Goal: Transaction & Acquisition: Book appointment/travel/reservation

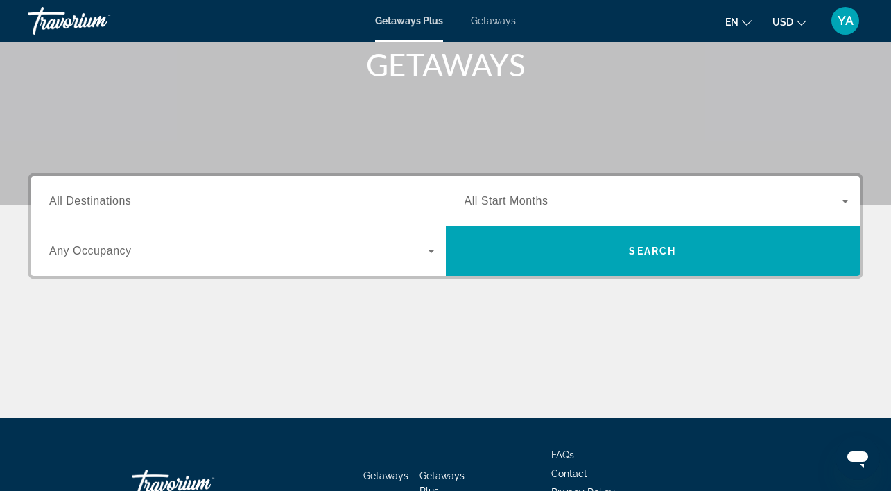
scroll to position [219, 0]
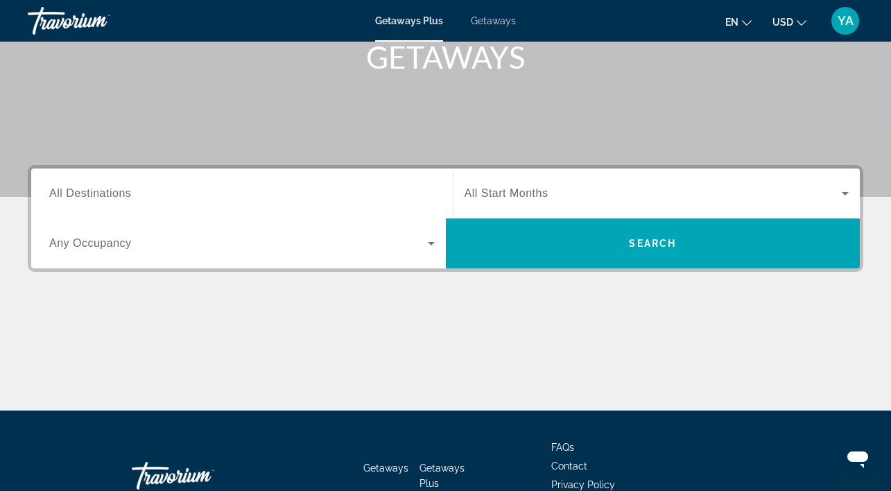
drag, startPoint x: 0, startPoint y: 0, endPoint x: 287, endPoint y: 205, distance: 352.5
click at [287, 205] on div "Search widget" at bounding box center [241, 194] width 385 height 40
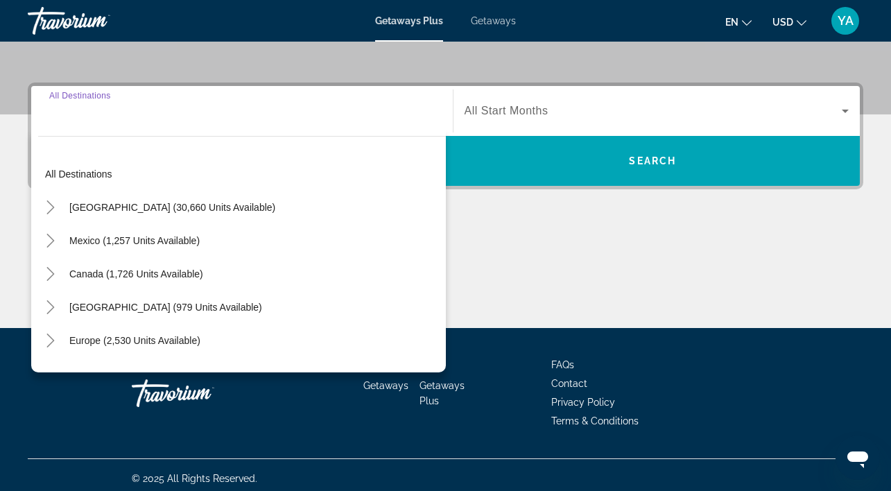
scroll to position [309, 0]
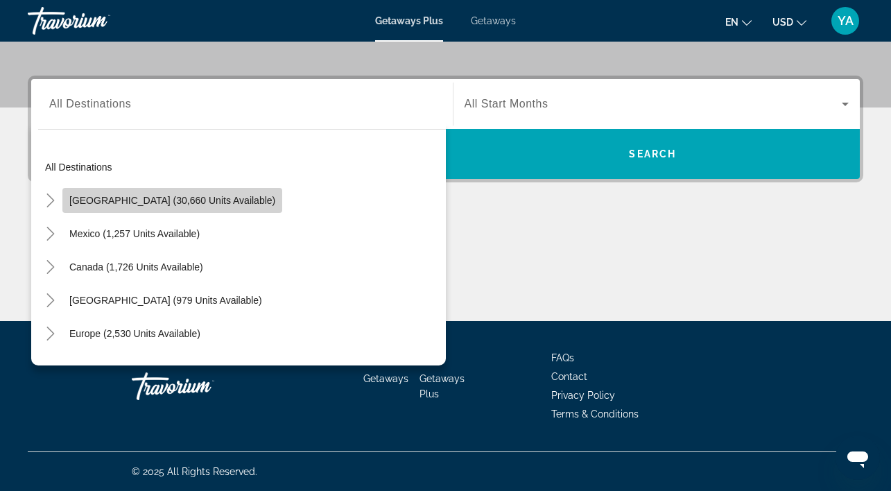
drag, startPoint x: 287, startPoint y: 205, endPoint x: 202, endPoint y: 203, distance: 84.6
click at [202, 203] on span "[GEOGRAPHIC_DATA] (30,660 units available)" at bounding box center [172, 200] width 206 height 11
type input "**********"
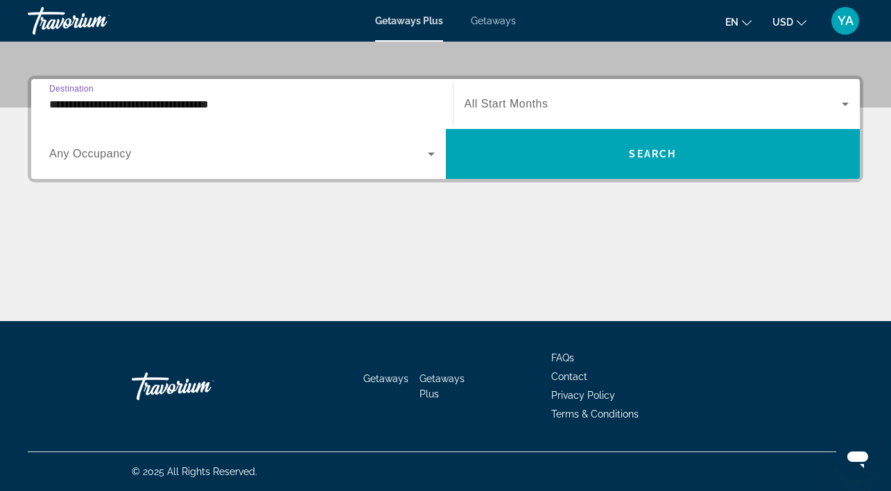
drag, startPoint x: 202, startPoint y: 203, endPoint x: 613, endPoint y: 112, distance: 420.5
click at [613, 112] on span "Search widget" at bounding box center [654, 104] width 378 height 17
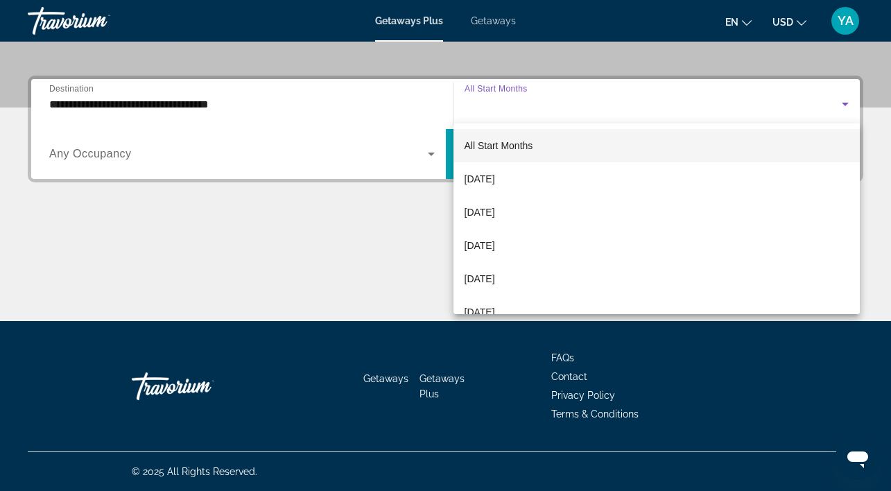
click at [495, 175] on span "[DATE]" at bounding box center [480, 179] width 31 height 17
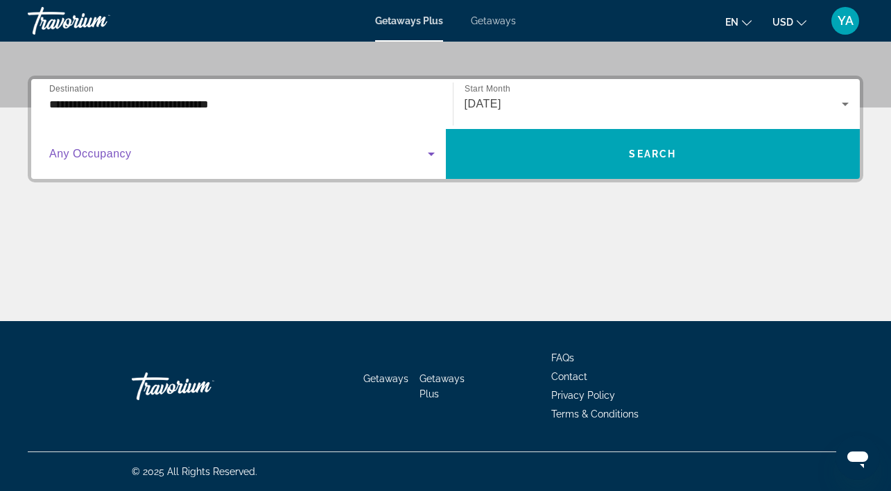
click at [314, 146] on span "Search widget" at bounding box center [238, 154] width 379 height 17
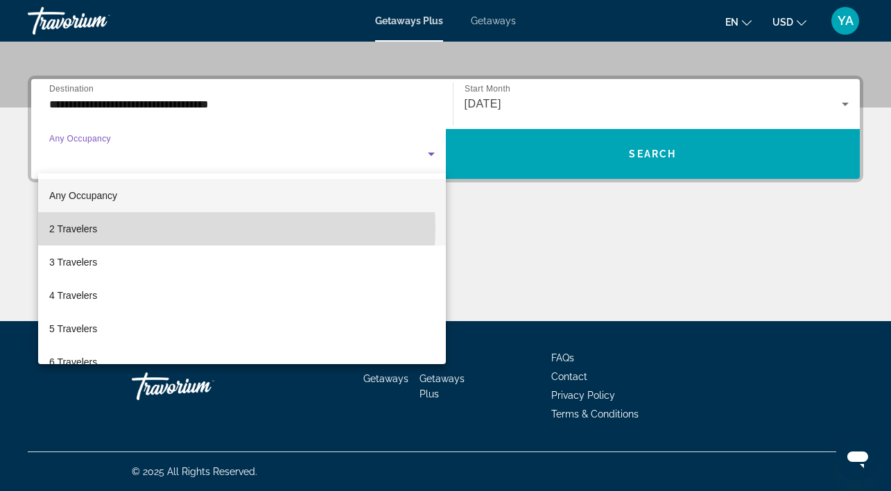
drag, startPoint x: 613, startPoint y: 112, endPoint x: 202, endPoint y: 228, distance: 426.7
click at [202, 228] on mat-option "2 Travelers" at bounding box center [242, 228] width 408 height 33
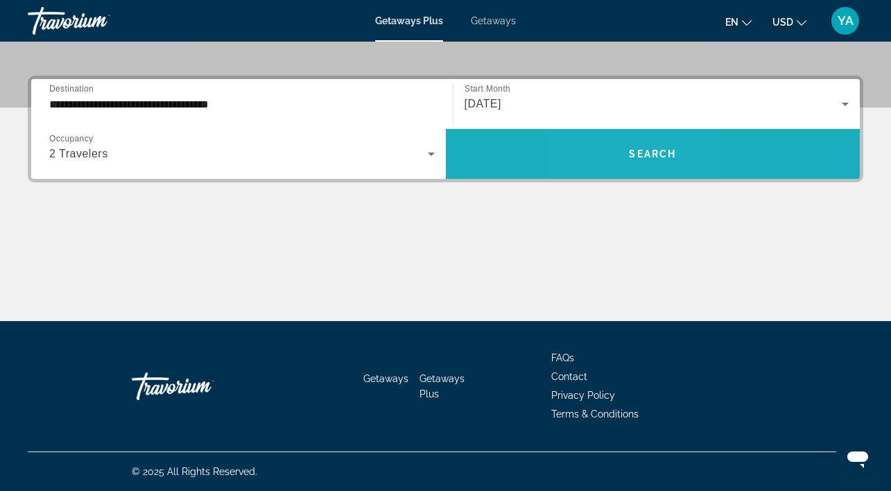
click at [616, 148] on span "Search widget" at bounding box center [653, 153] width 415 height 33
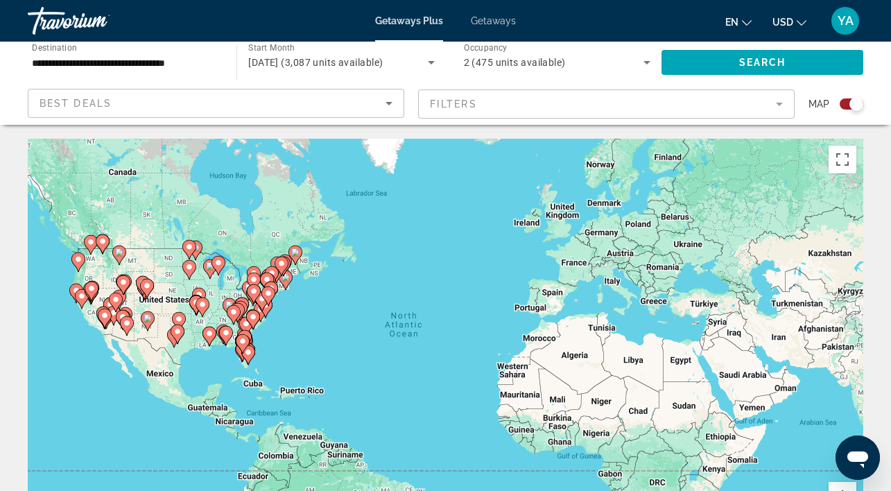
click at [276, 283] on gmp-advanced-marker "Main content" at bounding box center [271, 291] width 14 height 21
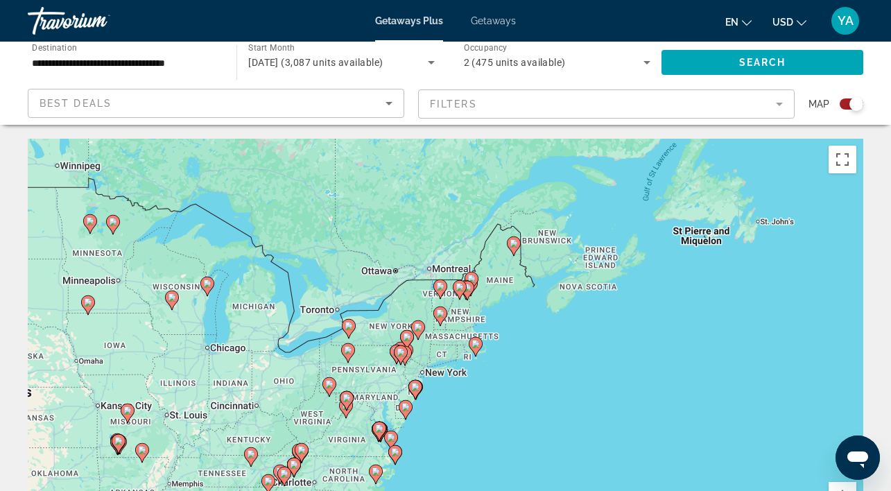
drag, startPoint x: 202, startPoint y: 228, endPoint x: 488, endPoint y: 319, distance: 299.7
click at [488, 319] on div "To activate drag with keyboard, press Alt + Enter. Once in keyboard drag state,…" at bounding box center [445, 347] width 835 height 416
drag, startPoint x: 488, startPoint y: 319, endPoint x: 475, endPoint y: 346, distance: 30.1
click at [475, 346] on image "Main content" at bounding box center [475, 342] width 8 height 8
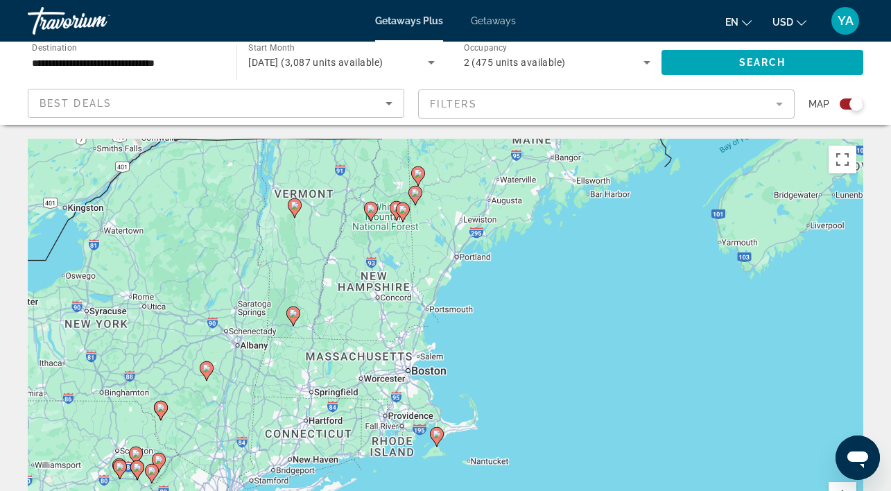
drag, startPoint x: 475, startPoint y: 346, endPoint x: 456, endPoint y: 399, distance: 56.2
click at [456, 399] on div "To activate drag with keyboard, press Alt + Enter. Once in keyboard drag state,…" at bounding box center [445, 347] width 835 height 416
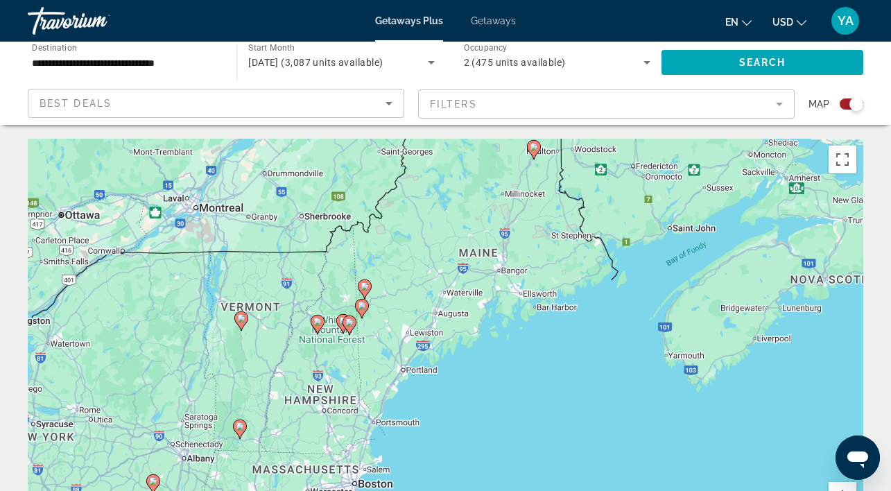
drag, startPoint x: 456, startPoint y: 399, endPoint x: 424, endPoint y: 367, distance: 44.6
click at [424, 367] on div "To activate drag with keyboard, press Alt + Enter. Once in keyboard drag state,…" at bounding box center [445, 347] width 835 height 416
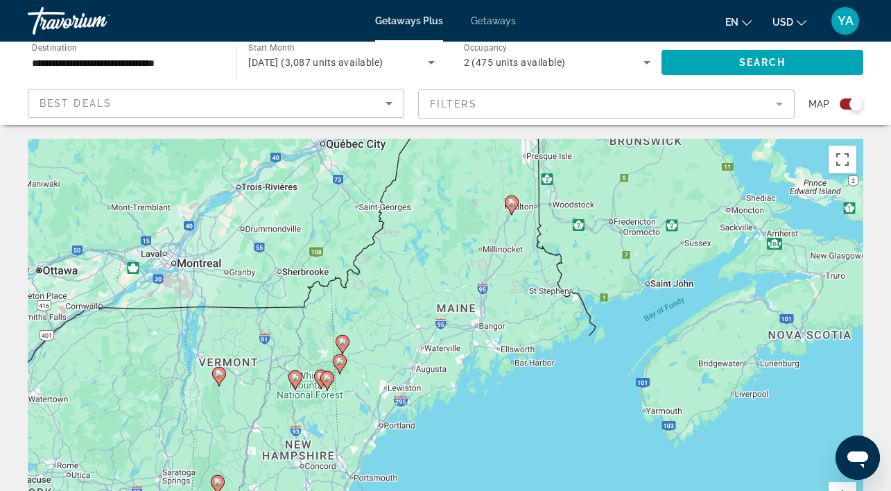
drag, startPoint x: 424, startPoint y: 367, endPoint x: 432, endPoint y: 324, distance: 44.5
click at [432, 324] on div "To activate drag with keyboard, press Alt + Enter. Once in keyboard drag state,…" at bounding box center [445, 347] width 835 height 416
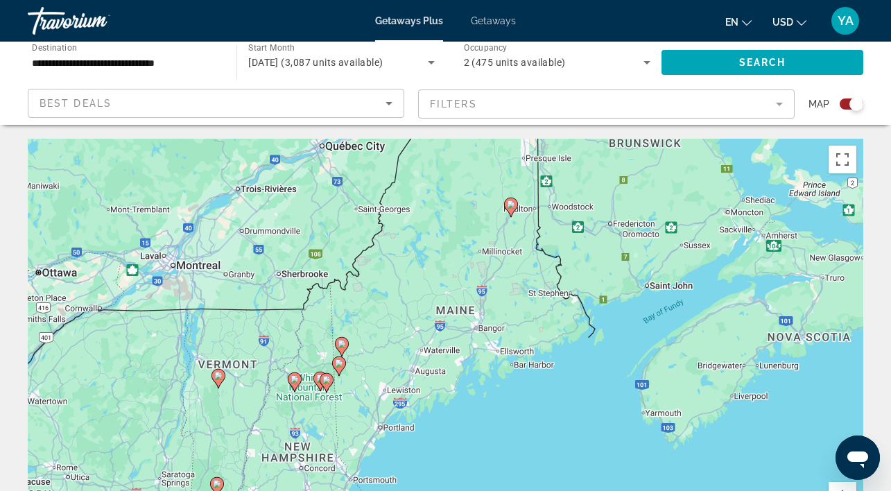
drag, startPoint x: 432, startPoint y: 324, endPoint x: 395, endPoint y: 343, distance: 41.6
click at [395, 343] on div "To activate drag with keyboard, press Alt + Enter. Once in keyboard drag state,…" at bounding box center [445, 347] width 835 height 416
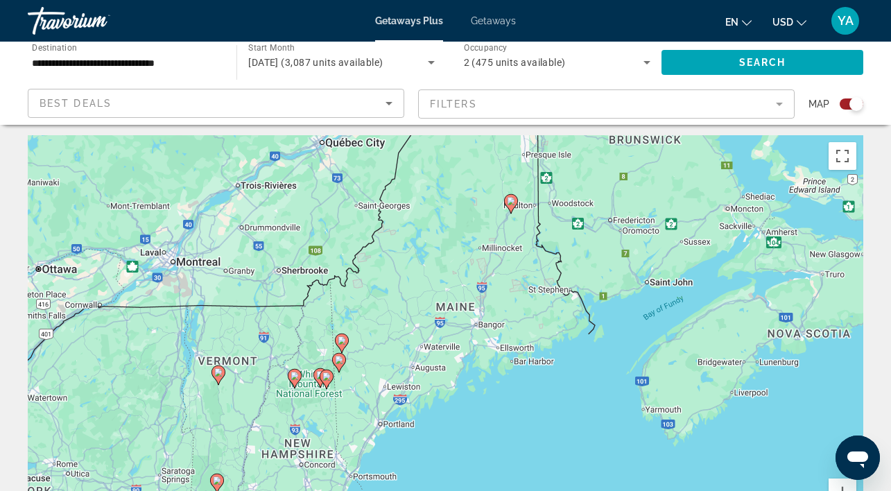
scroll to position [3, 0]
drag, startPoint x: 395, startPoint y: 343, endPoint x: 327, endPoint y: 379, distance: 76.9
click at [327, 379] on image "Main content" at bounding box center [326, 376] width 8 height 8
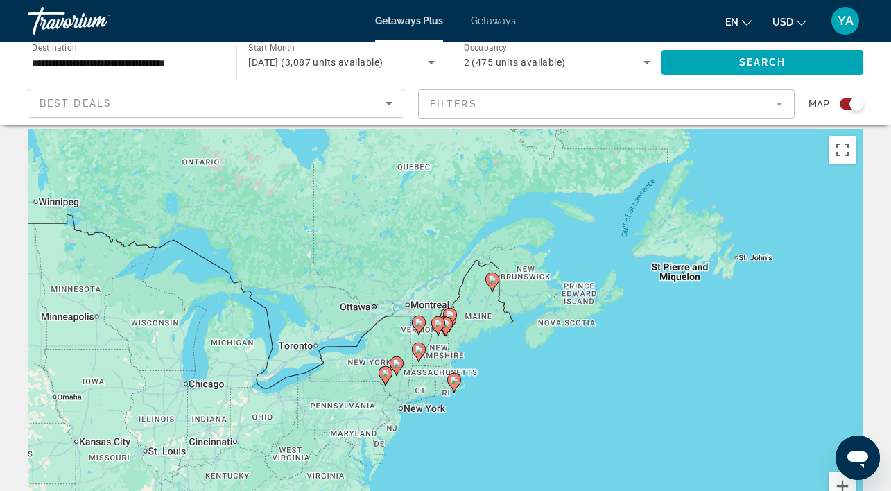
scroll to position [9, 0]
click at [440, 326] on image "Main content" at bounding box center [438, 324] width 8 height 8
type input "**********"
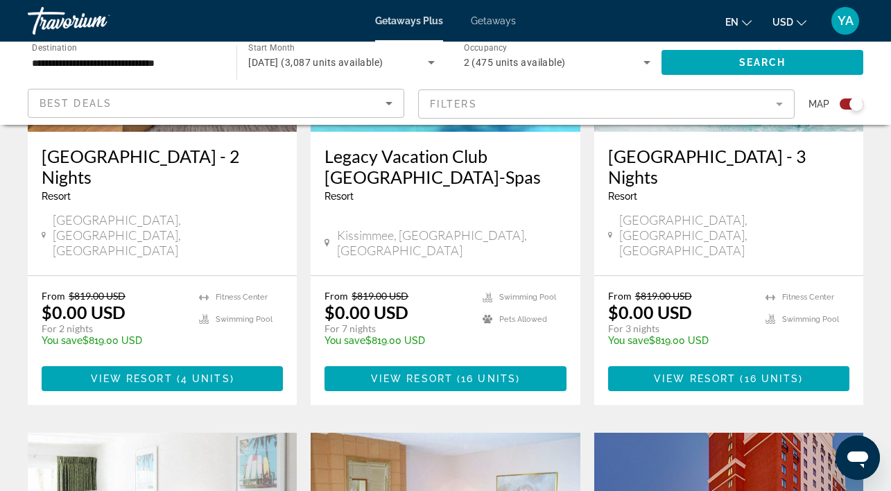
scroll to position [1254, 0]
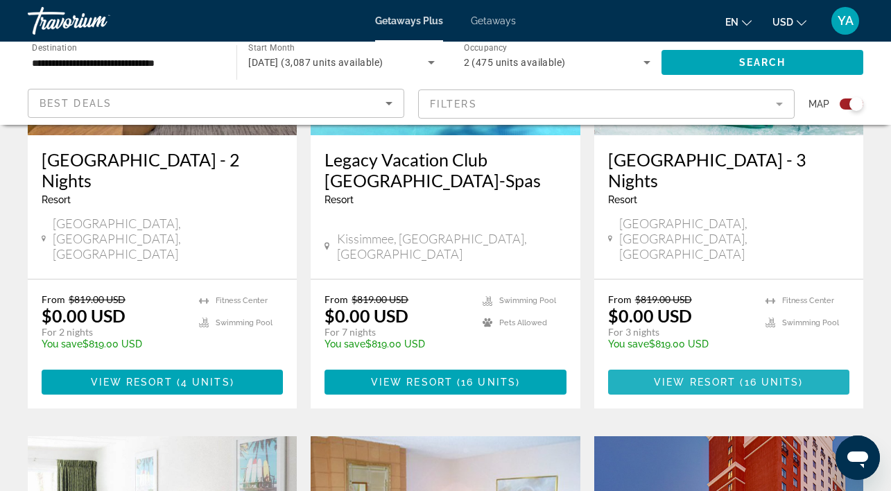
drag, startPoint x: 327, startPoint y: 379, endPoint x: 772, endPoint y: 296, distance: 452.8
click at [772, 376] on span "16 units" at bounding box center [772, 381] width 55 height 11
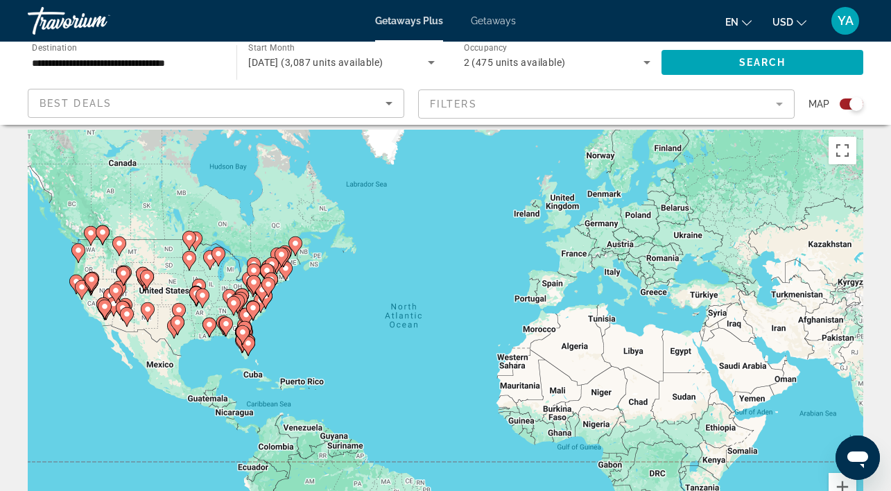
scroll to position [11, 0]
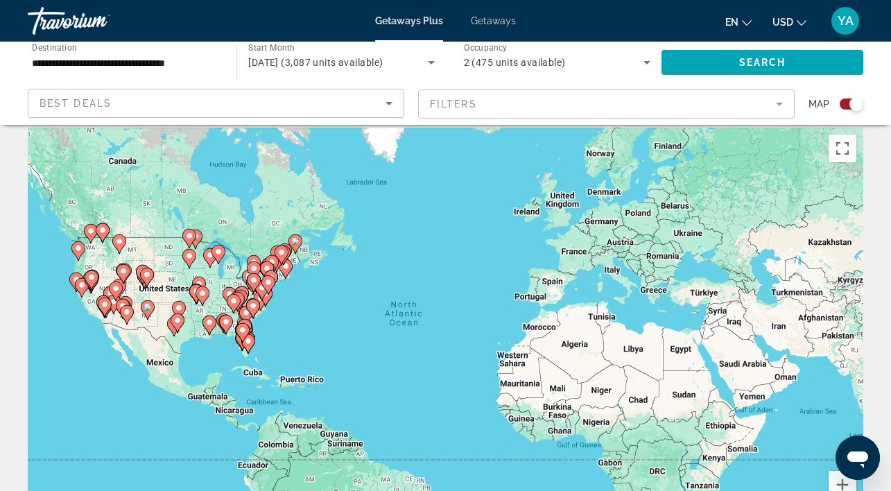
click at [285, 268] on image "Main content" at bounding box center [285, 266] width 8 height 8
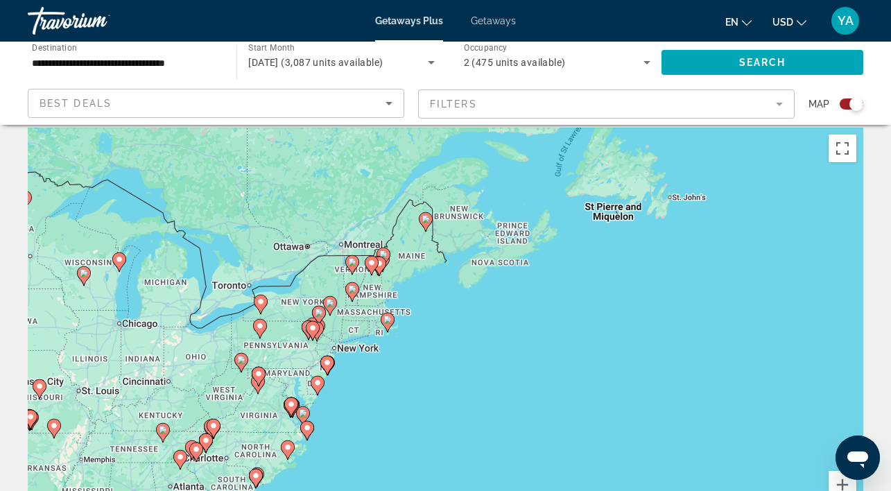
drag, startPoint x: 415, startPoint y: 293, endPoint x: 333, endPoint y: 288, distance: 82.0
click at [345, 290] on g "Main content" at bounding box center [352, 291] width 14 height 19
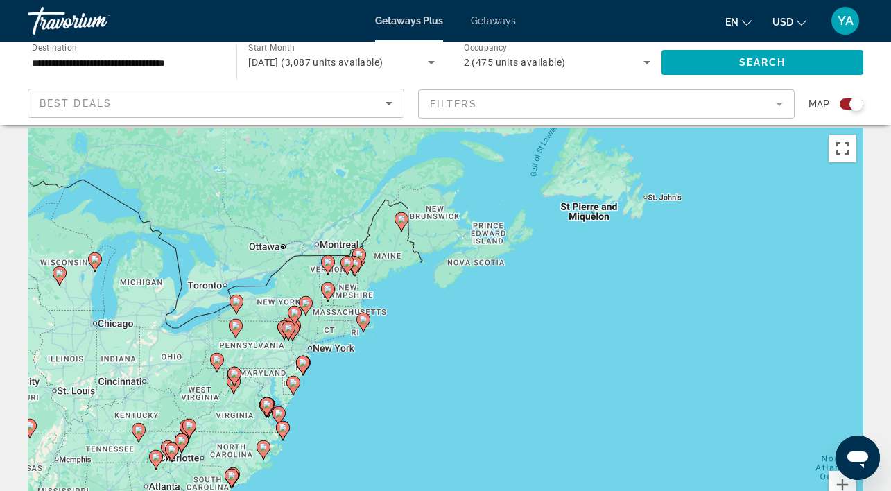
click at [351, 270] on gmp-advanced-marker "Main content" at bounding box center [347, 265] width 14 height 21
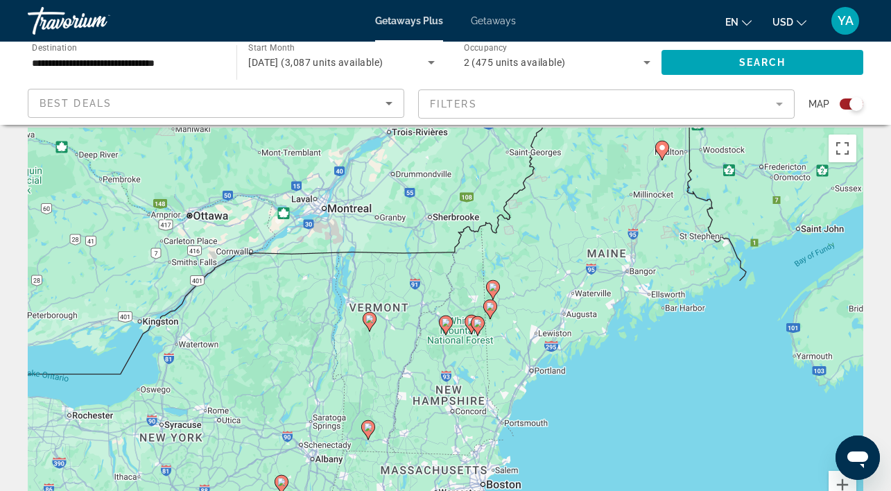
click at [498, 347] on div "To navigate, press the arrow keys. To activate drag with keyboard, press Alt + …" at bounding box center [445, 336] width 835 height 416
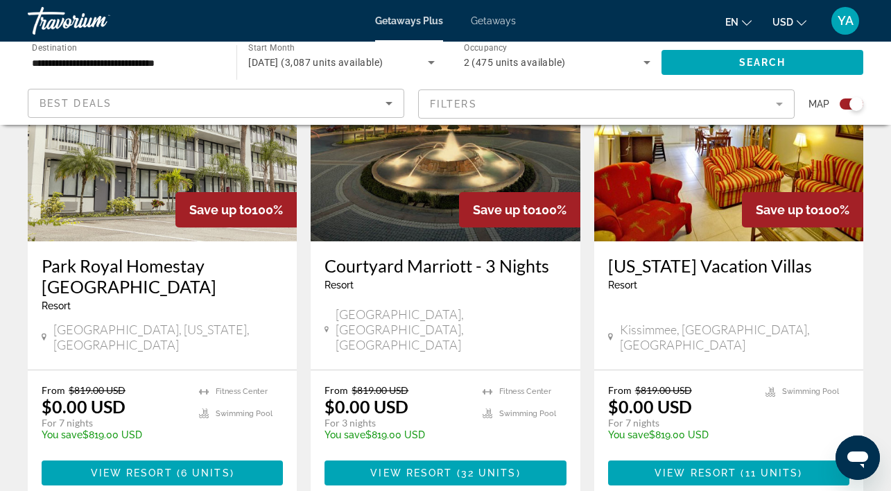
scroll to position [2307, 0]
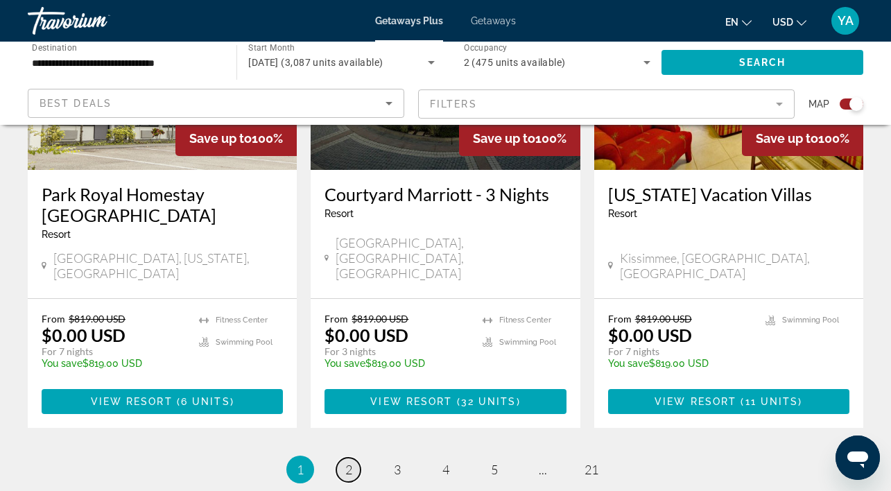
click at [344, 458] on link "page 2" at bounding box center [348, 470] width 24 height 24
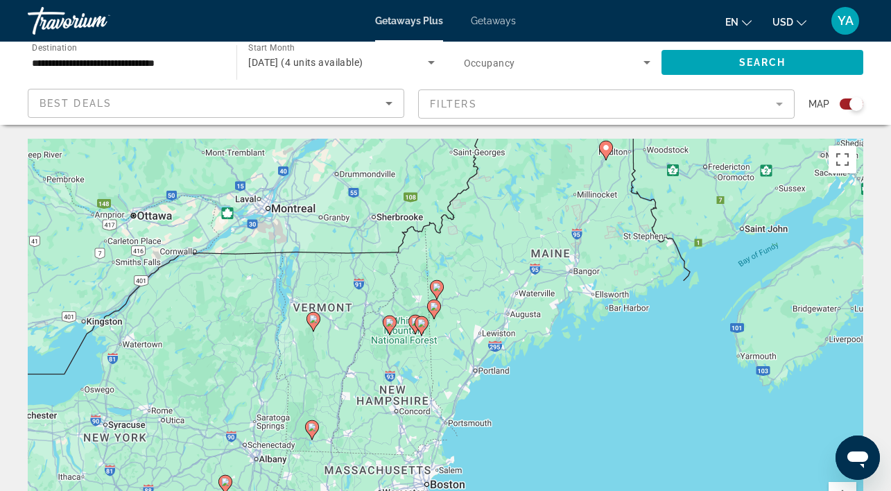
drag, startPoint x: 498, startPoint y: 343, endPoint x: 438, endPoint y: 331, distance: 60.8
click at [438, 331] on div "To activate drag with keyboard, press Alt + Enter. Once in keyboard drag state,…" at bounding box center [445, 347] width 835 height 416
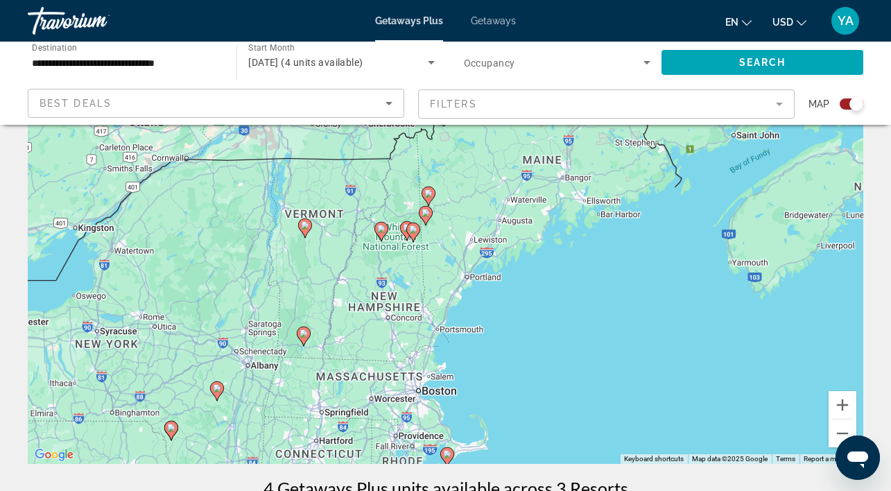
scroll to position [68, 0]
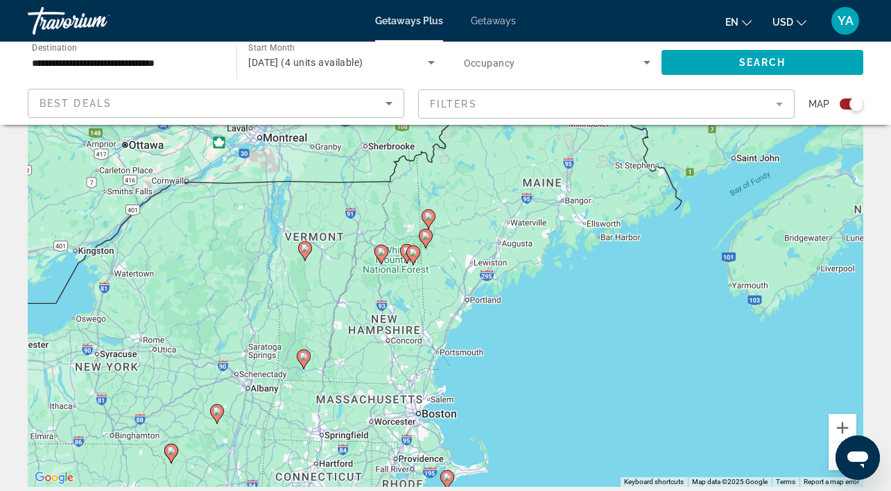
click at [412, 256] on icon "Main content" at bounding box center [412, 255] width 12 height 18
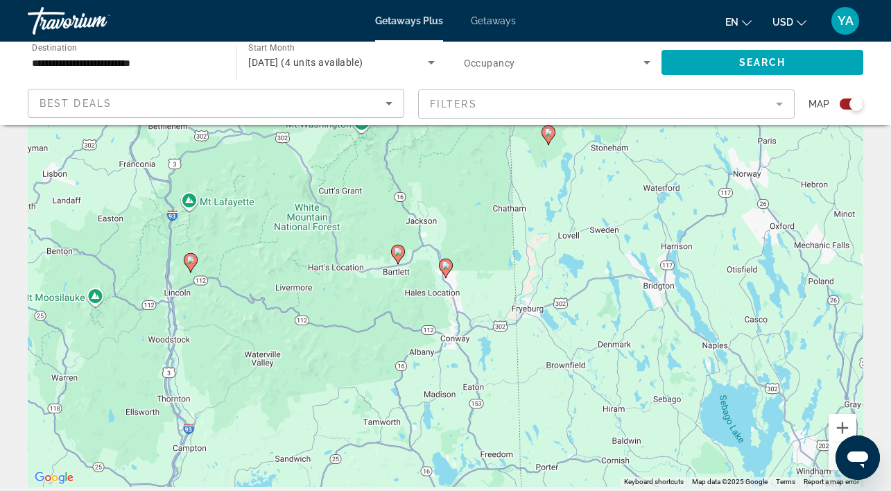
click at [448, 264] on image "Main content" at bounding box center [446, 265] width 8 height 8
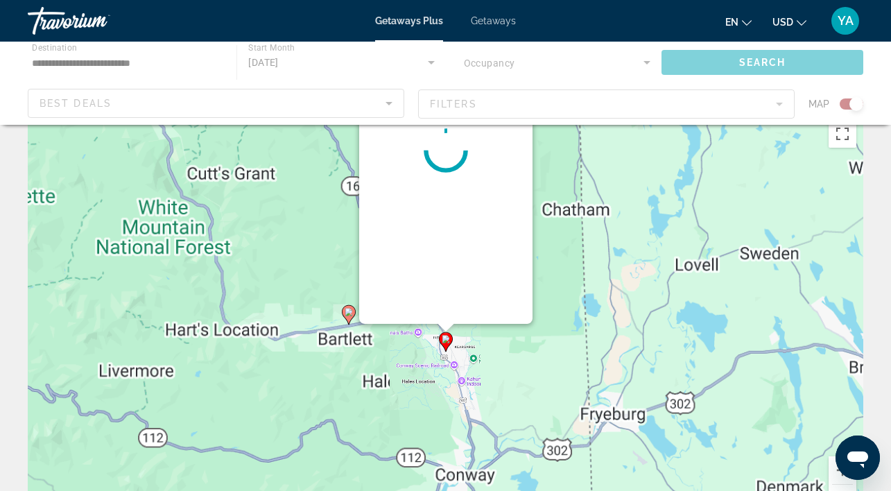
scroll to position [0, 0]
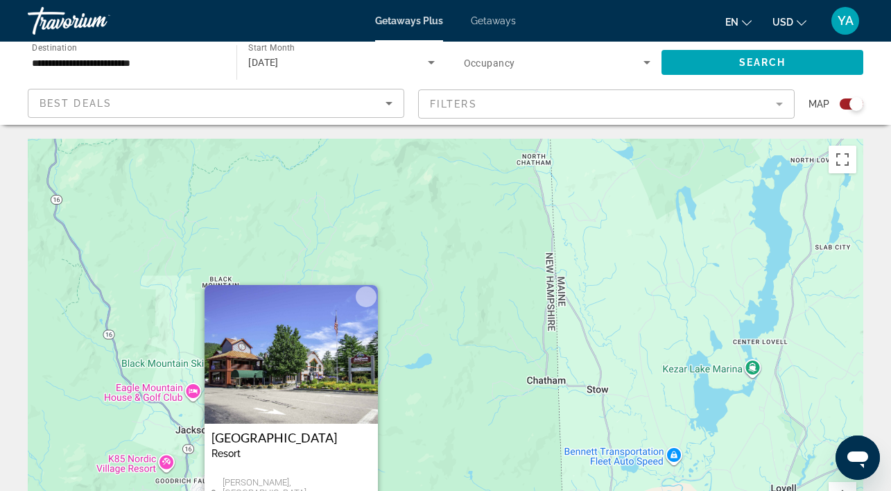
drag, startPoint x: 623, startPoint y: 309, endPoint x: 492, endPoint y: 410, distance: 165.2
click at [469, 435] on div "To activate drag with keyboard, press Alt + Enter. Once in keyboard drag state,…" at bounding box center [445, 347] width 835 height 416
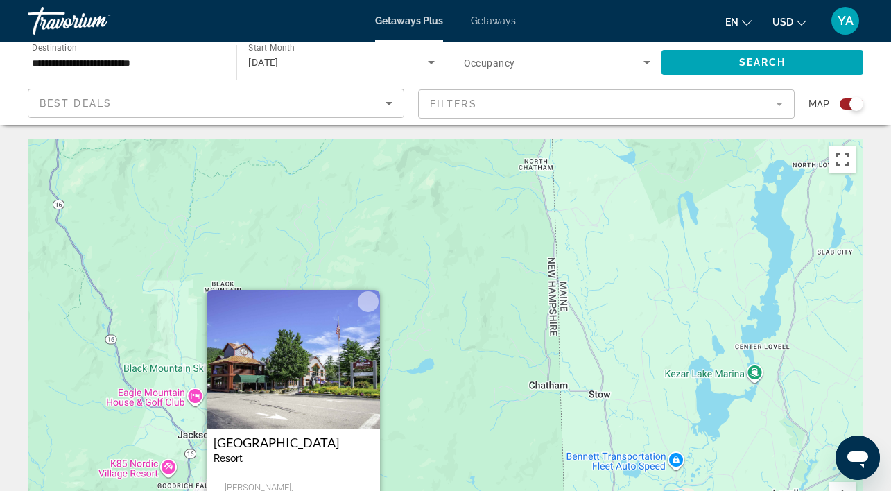
click at [506, 368] on div "To activate drag with keyboard, press Alt + Enter. Once in keyboard drag state,…" at bounding box center [445, 347] width 835 height 416
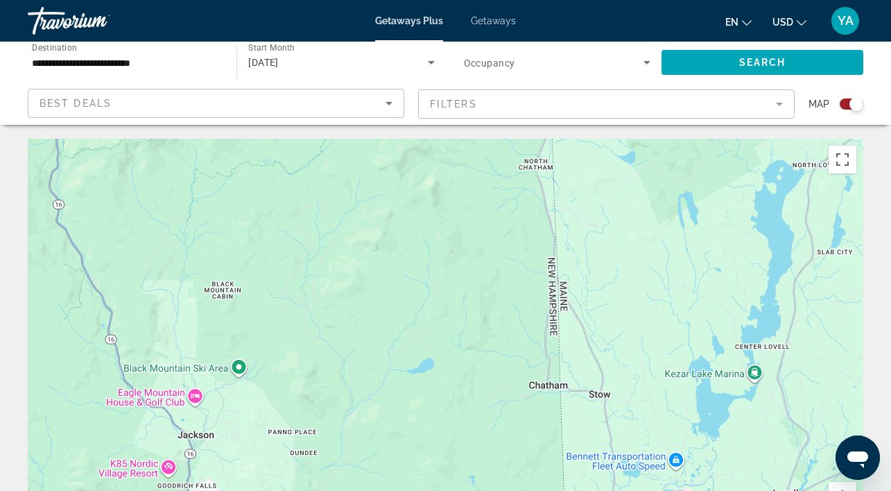
click at [506, 367] on div "To activate drag with keyboard, press Alt + Enter. Once in keyboard drag state,…" at bounding box center [445, 347] width 835 height 416
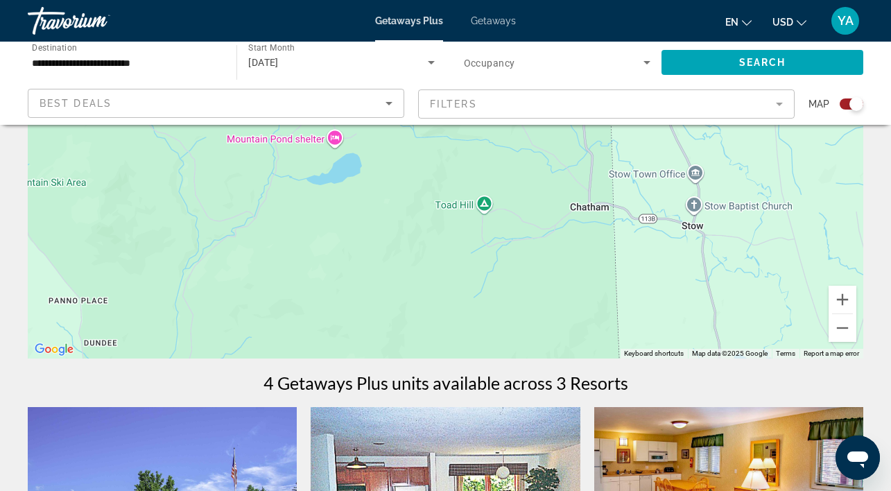
scroll to position [200, 0]
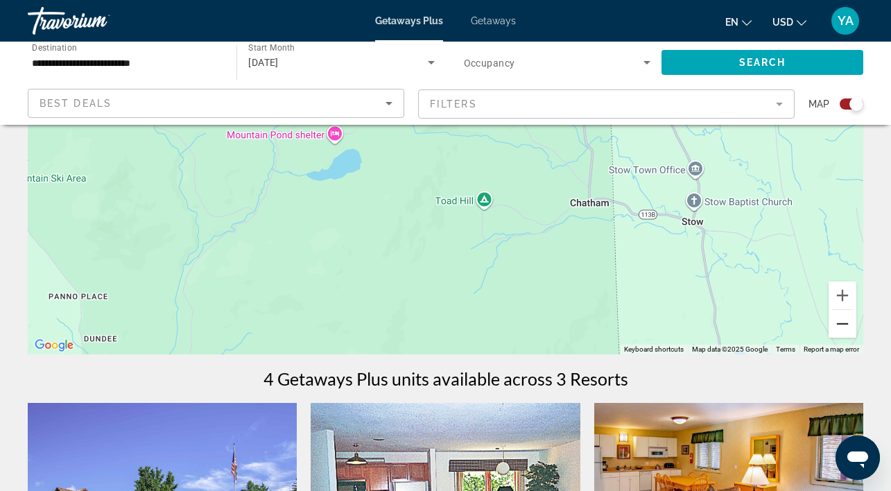
click at [844, 325] on button "Zoom out" at bounding box center [843, 324] width 28 height 28
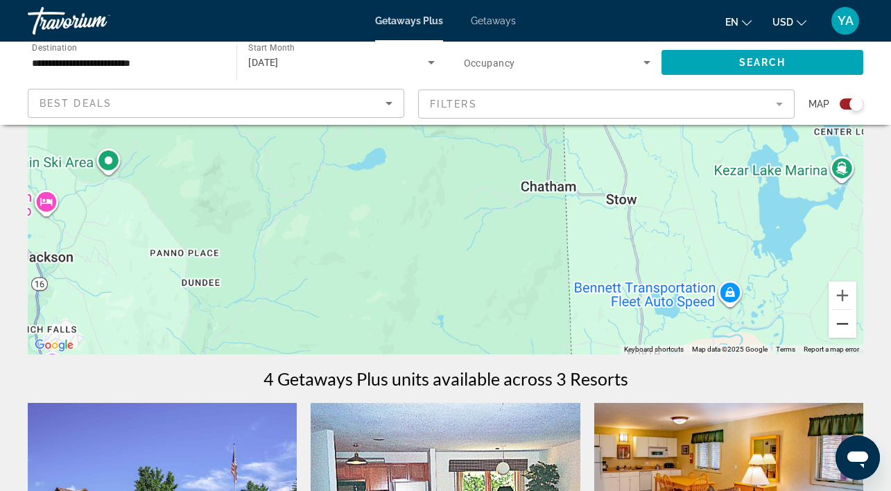
click at [844, 325] on button "Zoom out" at bounding box center [843, 324] width 28 height 28
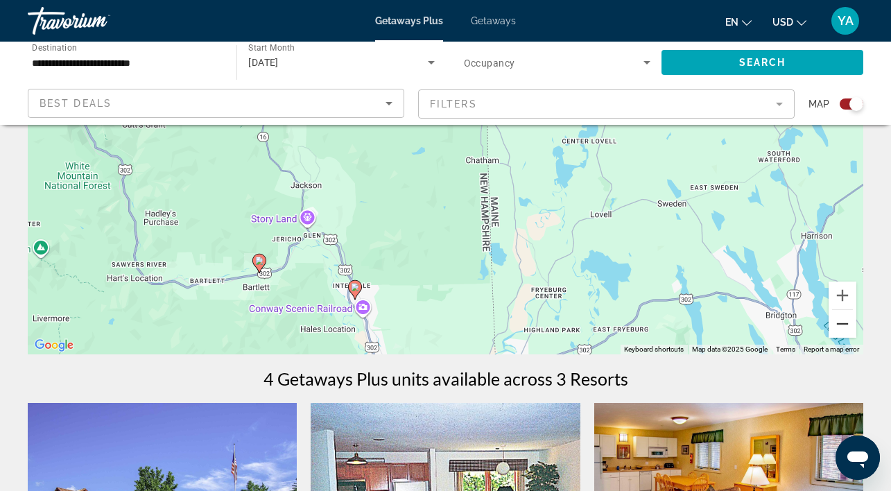
click at [841, 324] on button "Zoom out" at bounding box center [843, 324] width 28 height 28
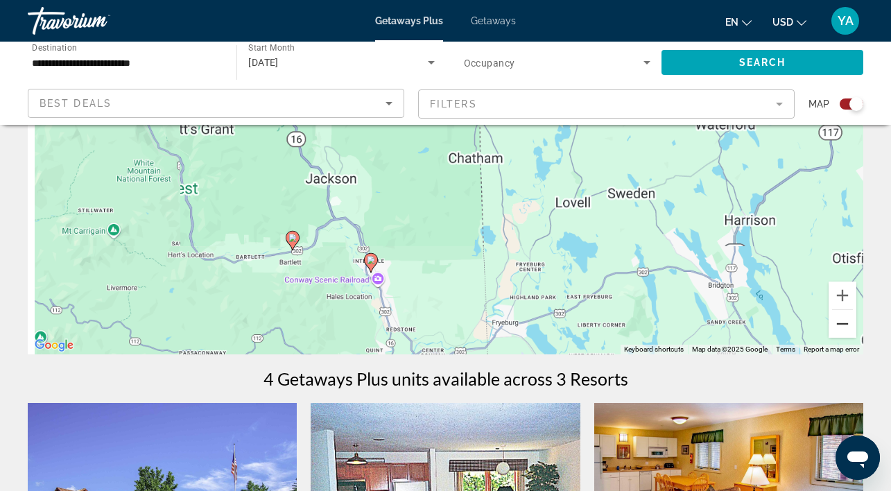
click at [841, 324] on button "Zoom out" at bounding box center [843, 324] width 28 height 28
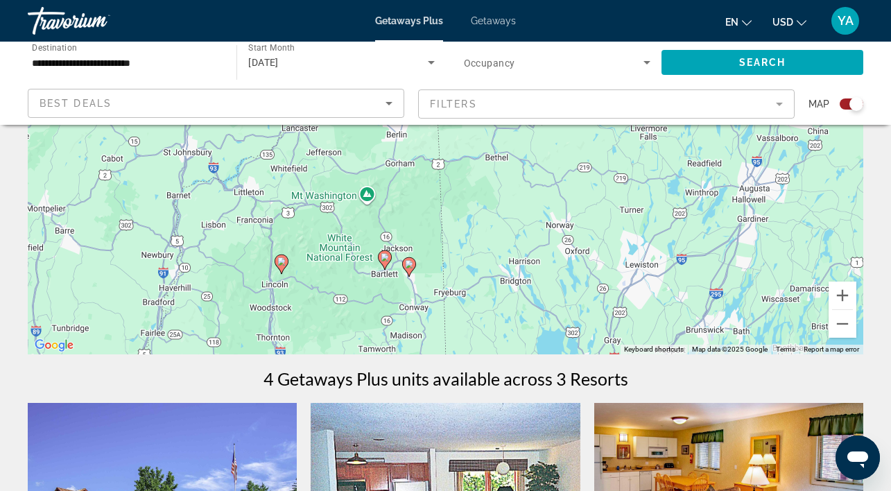
drag, startPoint x: 673, startPoint y: 279, endPoint x: 664, endPoint y: 356, distance: 76.9
click at [667, 376] on div "← Move left → Move right ↑ Move up ↓ Move down + Zoom in - Zoom out Home Jump l…" at bounding box center [445, 445] width 891 height 1015
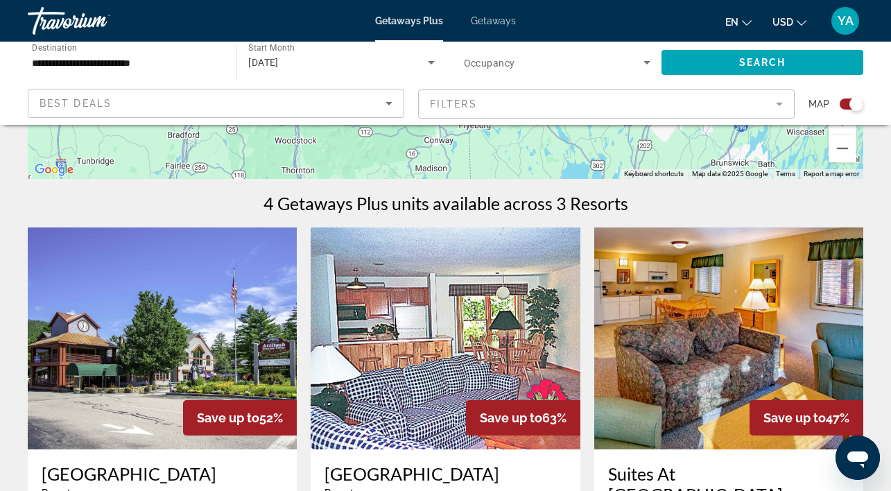
scroll to position [0, 0]
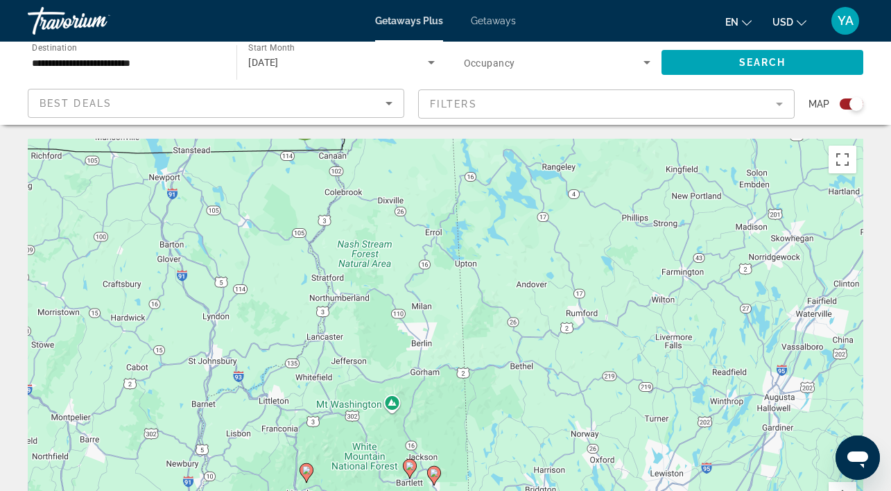
click at [636, 320] on div "To activate drag with keyboard, press Alt + Enter. Once in keyboard drag state,…" at bounding box center [445, 347] width 835 height 416
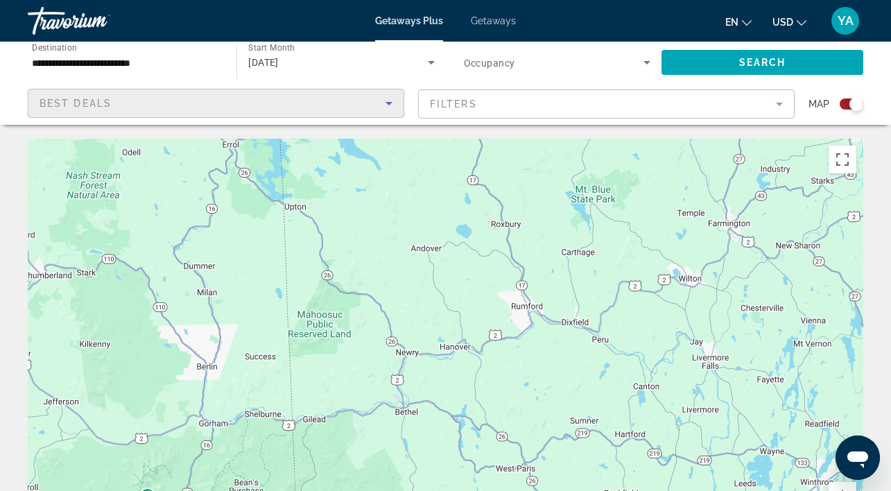
click at [395, 101] on icon "Sort by" at bounding box center [389, 103] width 17 height 17
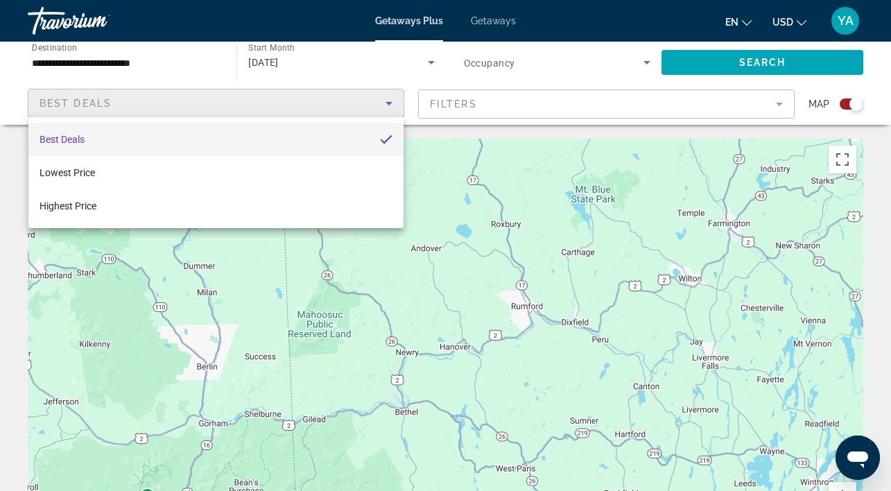
click at [589, 105] on div at bounding box center [445, 245] width 891 height 491
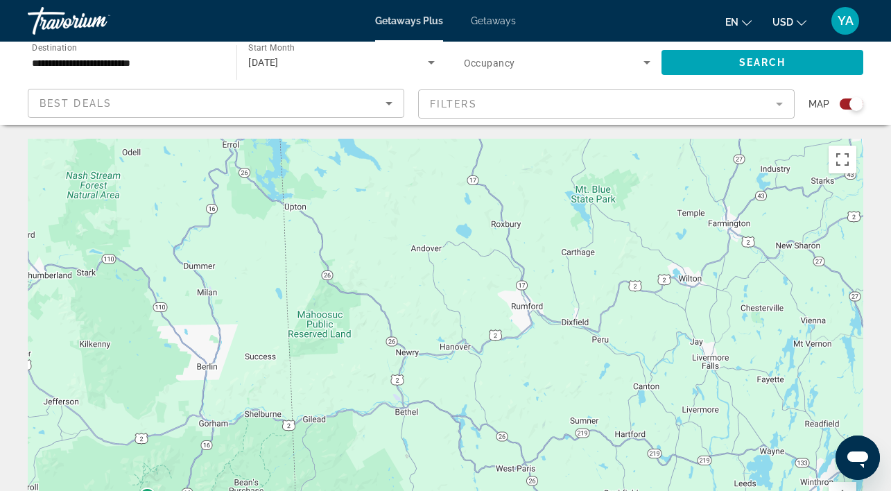
click at [784, 104] on mat-form-field "Filters" at bounding box center [606, 103] width 376 height 29
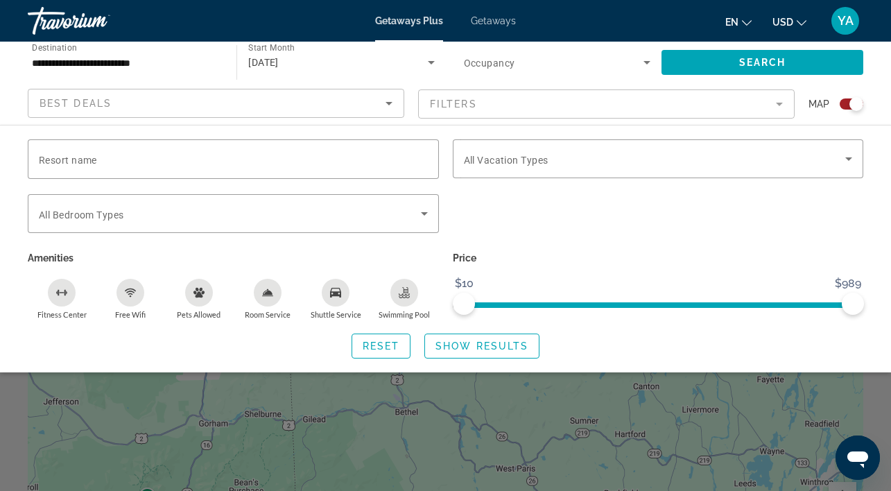
click at [707, 114] on mat-form-field "Filters" at bounding box center [606, 103] width 376 height 29
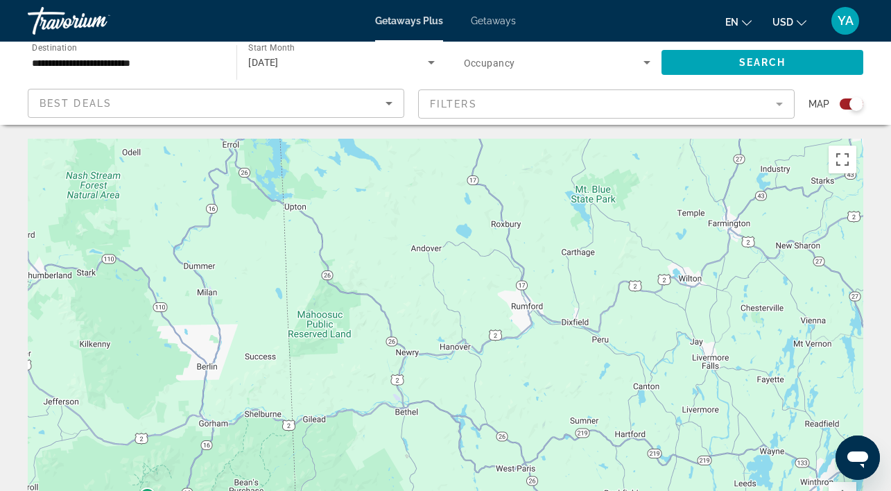
click at [781, 100] on mat-form-field "Filters" at bounding box center [606, 103] width 376 height 29
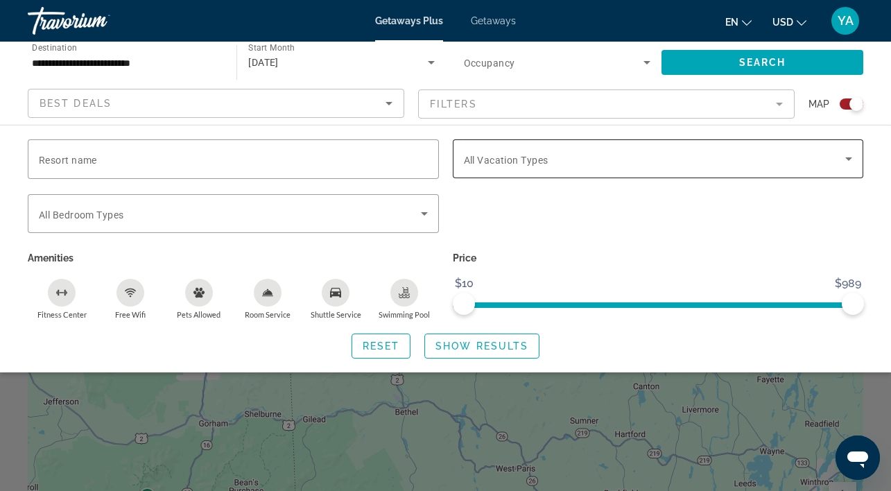
click at [721, 153] on span "Search widget" at bounding box center [655, 158] width 382 height 17
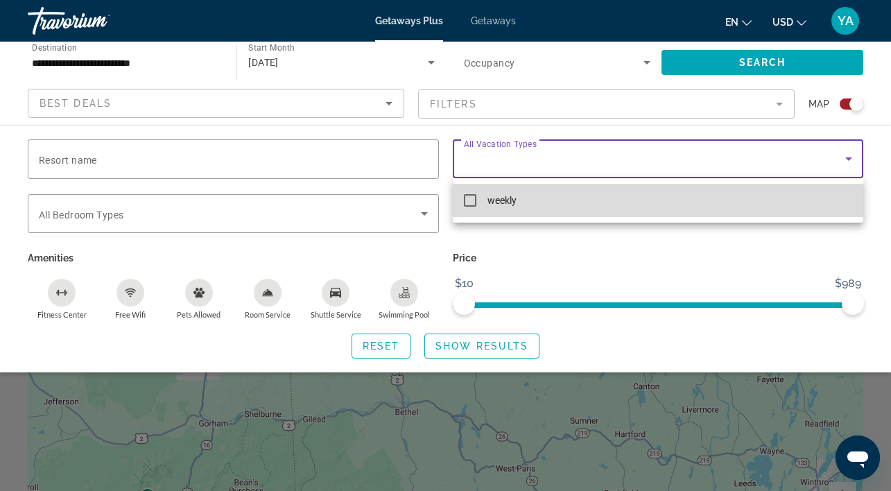
click at [469, 198] on mat-pseudo-checkbox at bounding box center [470, 200] width 12 height 12
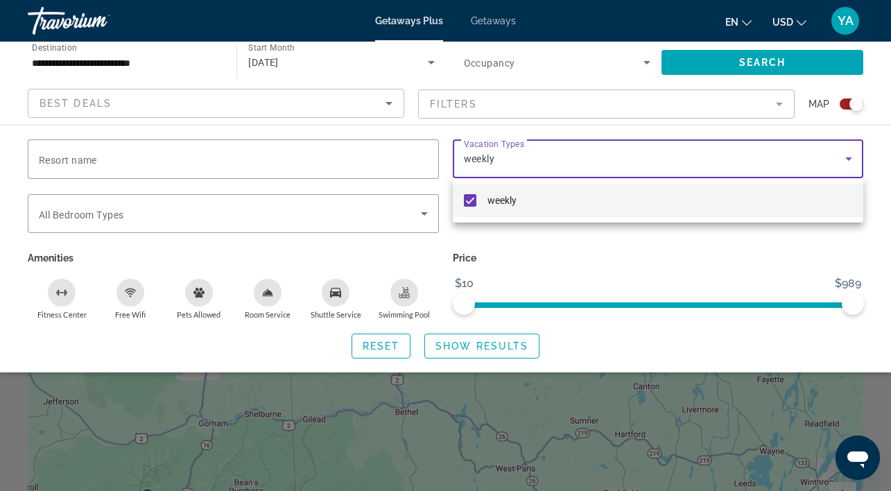
click at [474, 345] on div at bounding box center [445, 245] width 891 height 491
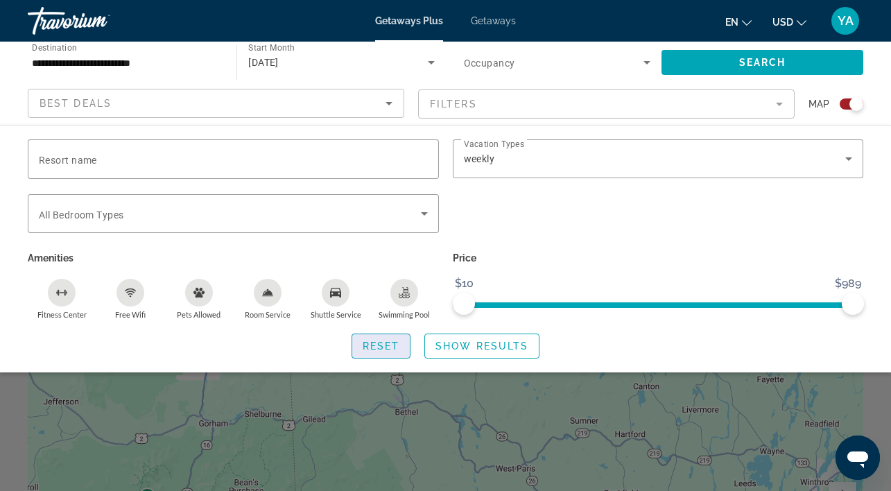
click at [383, 345] on span "Reset" at bounding box center [381, 345] width 37 height 11
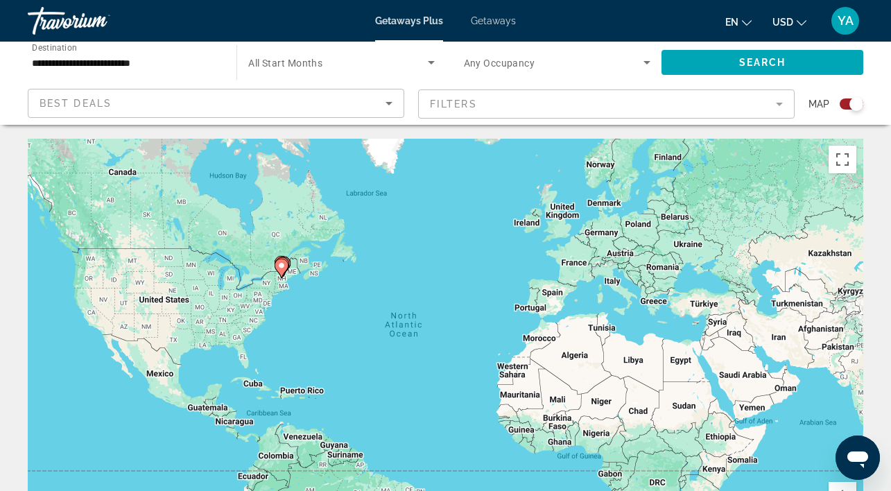
click at [297, 274] on div "To activate drag with keyboard, press Alt + Enter. Once in keyboard drag state,…" at bounding box center [445, 347] width 835 height 416
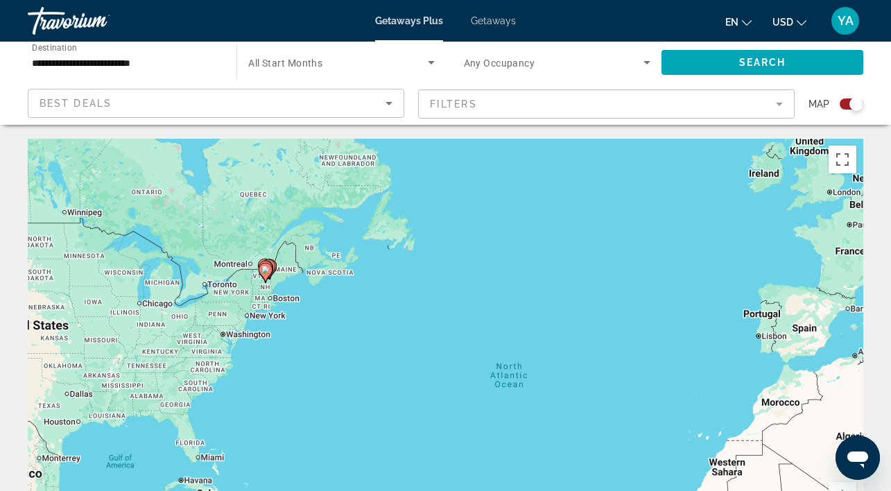
click at [304, 275] on div "To activate drag with keyboard, press Alt + Enter. Once in keyboard drag state,…" at bounding box center [445, 347] width 835 height 416
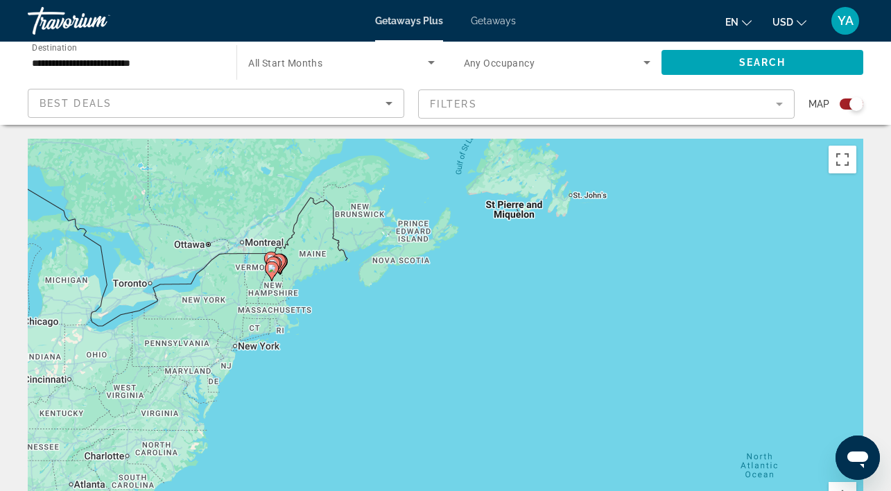
drag, startPoint x: 271, startPoint y: 350, endPoint x: 330, endPoint y: 338, distance: 60.2
click at [330, 338] on div "To activate drag with keyboard, press Alt + Enter. Once in keyboard drag state,…" at bounding box center [445, 347] width 835 height 416
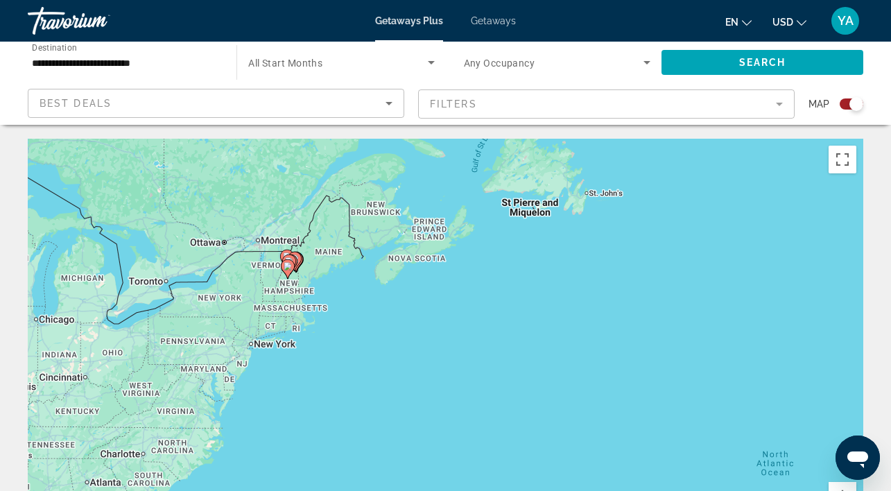
click at [201, 343] on div "To activate drag with keyboard, press Alt + Enter. Once in keyboard drag state,…" at bounding box center [445, 347] width 835 height 416
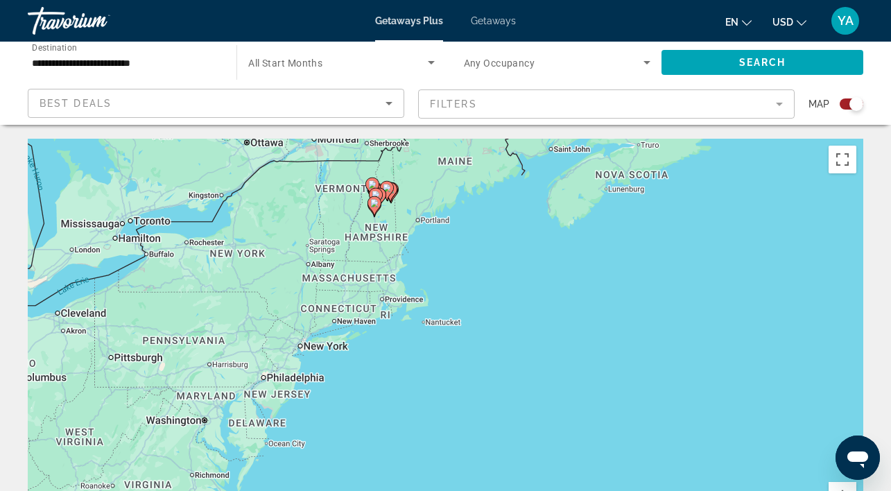
click at [203, 341] on div "To activate drag with keyboard, press Alt + Enter. Once in keyboard drag state,…" at bounding box center [445, 347] width 835 height 416
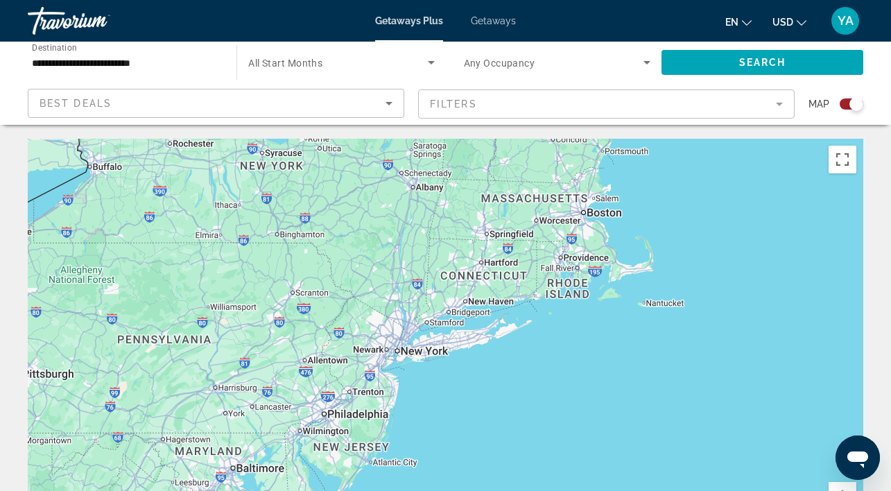
drag, startPoint x: 171, startPoint y: 64, endPoint x: 159, endPoint y: 64, distance: 11.8
click at [171, 64] on input "**********" at bounding box center [125, 63] width 187 height 17
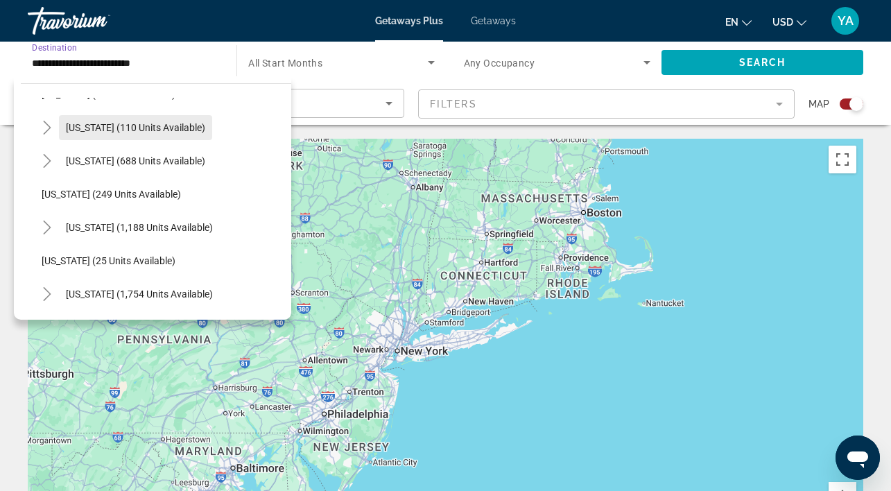
scroll to position [893, 0]
click at [130, 124] on span "[US_STATE] (110 units available)" at bounding box center [135, 126] width 139 height 11
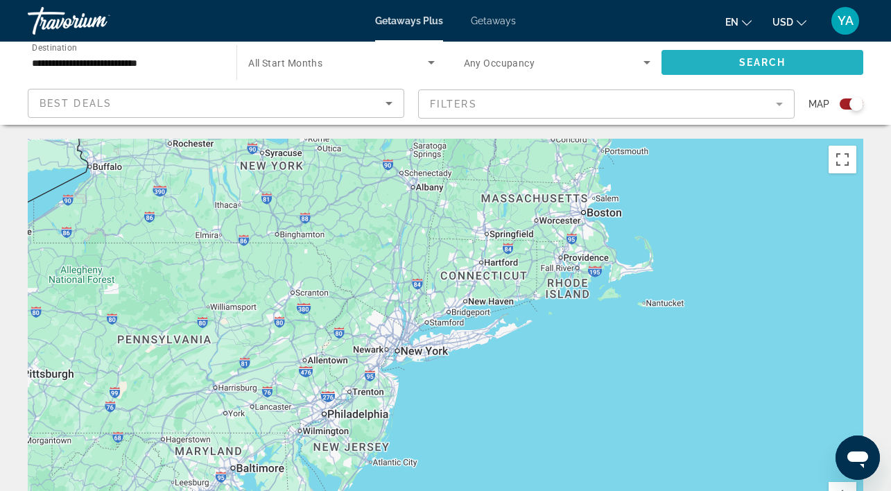
click at [720, 70] on span "Search widget" at bounding box center [762, 62] width 202 height 33
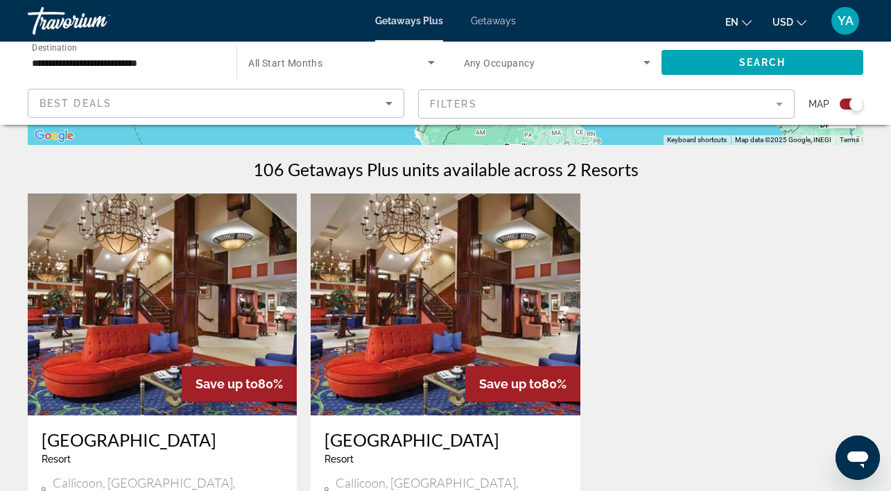
scroll to position [410, 0]
click at [392, 105] on icon "Sort by" at bounding box center [389, 103] width 17 height 17
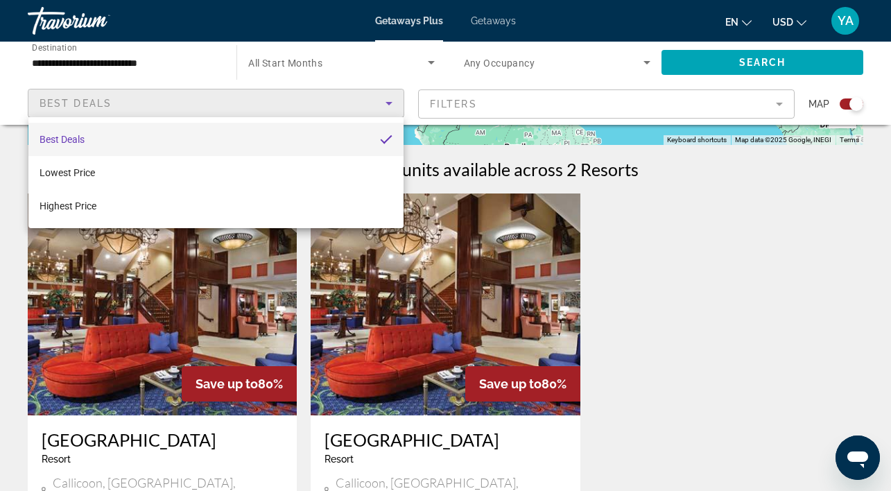
click at [392, 105] on div at bounding box center [445, 245] width 891 height 491
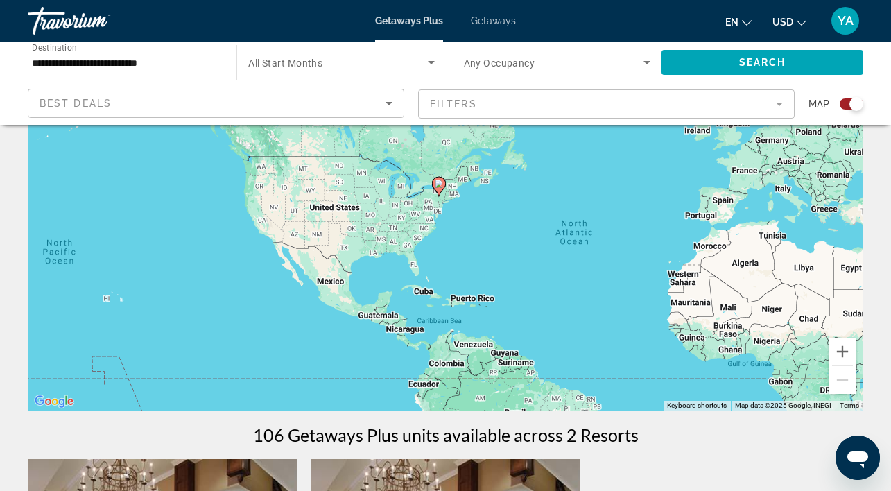
scroll to position [142, 0]
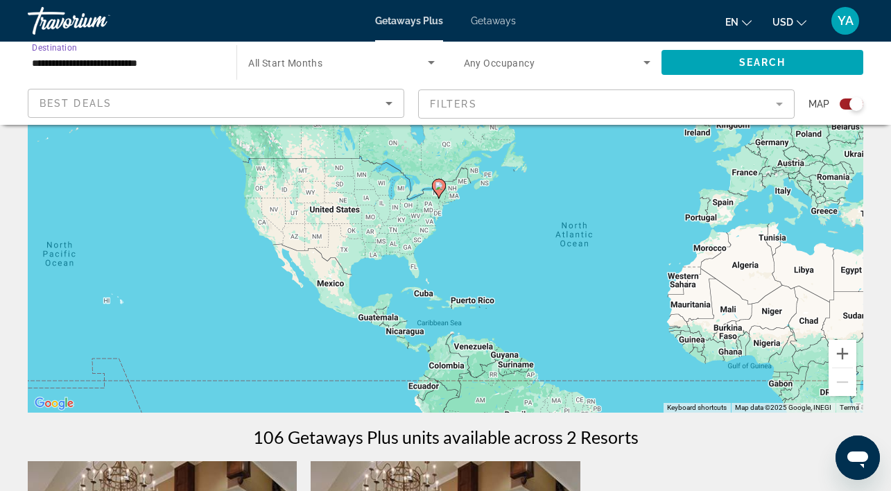
click at [149, 58] on input "**********" at bounding box center [125, 63] width 187 height 17
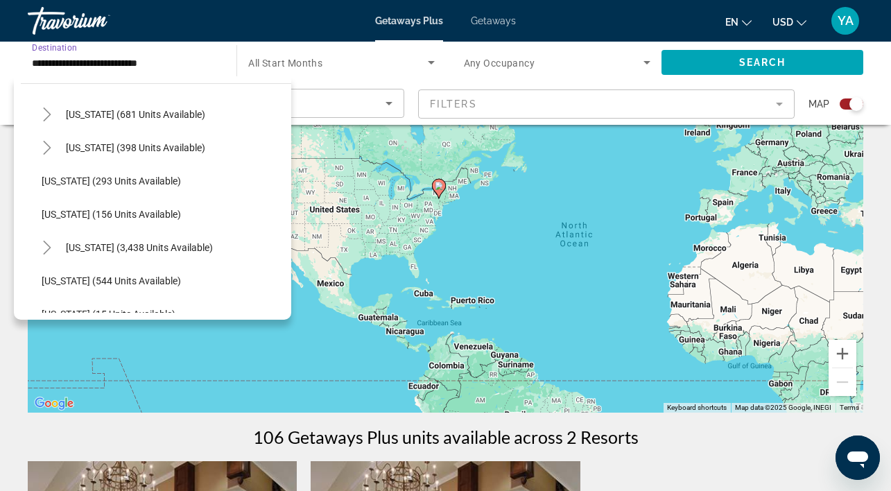
scroll to position [1093, 0]
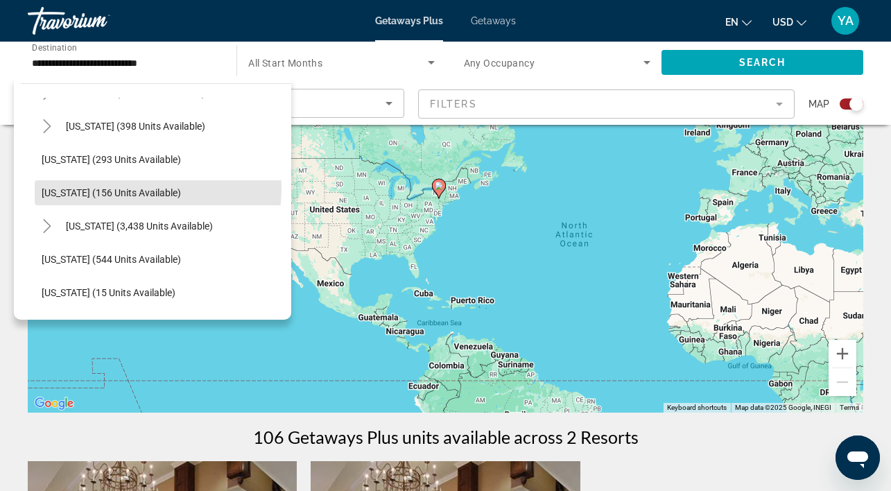
click at [133, 188] on span "[US_STATE] (156 units available)" at bounding box center [111, 192] width 139 height 11
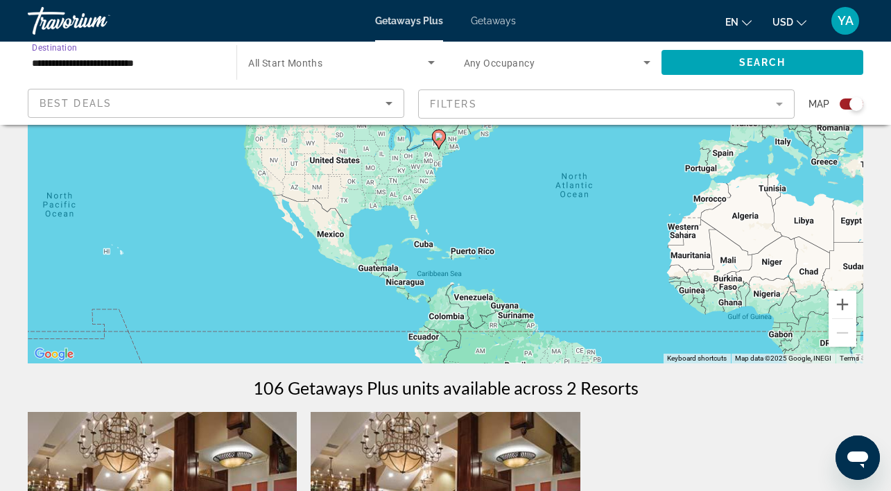
scroll to position [190, 0]
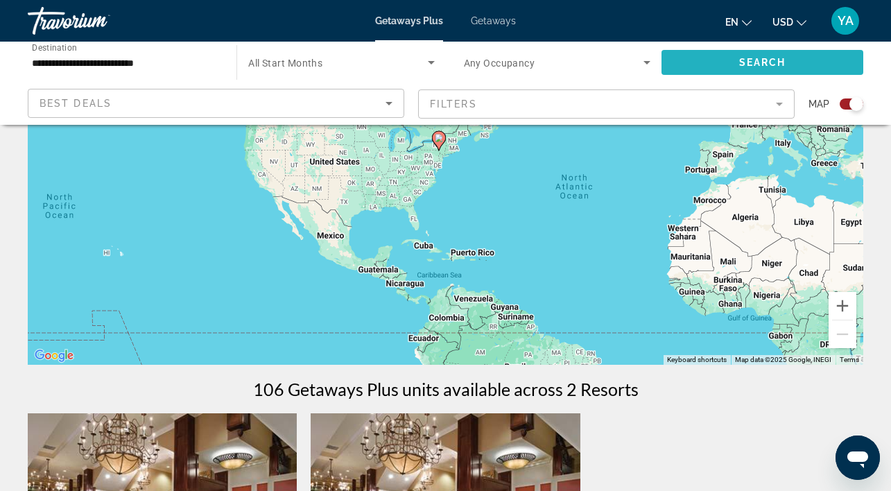
click at [709, 62] on span "Search widget" at bounding box center [762, 62] width 202 height 33
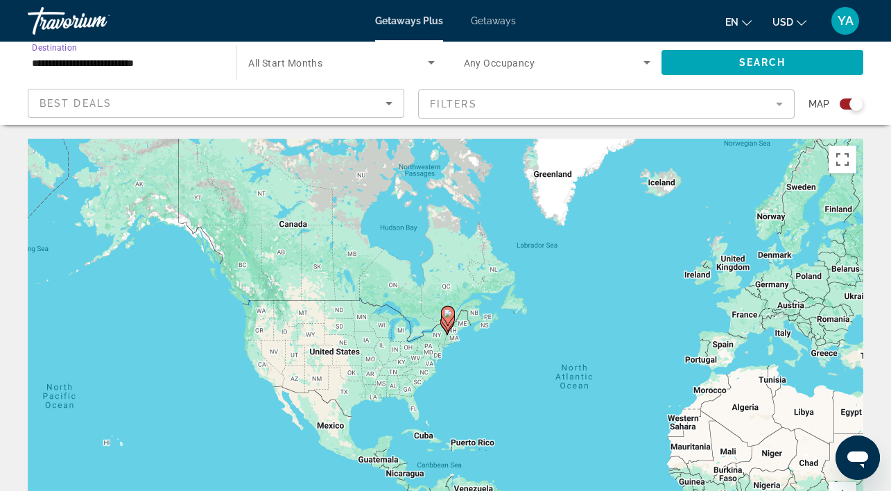
click at [153, 58] on input "**********" at bounding box center [125, 63] width 187 height 17
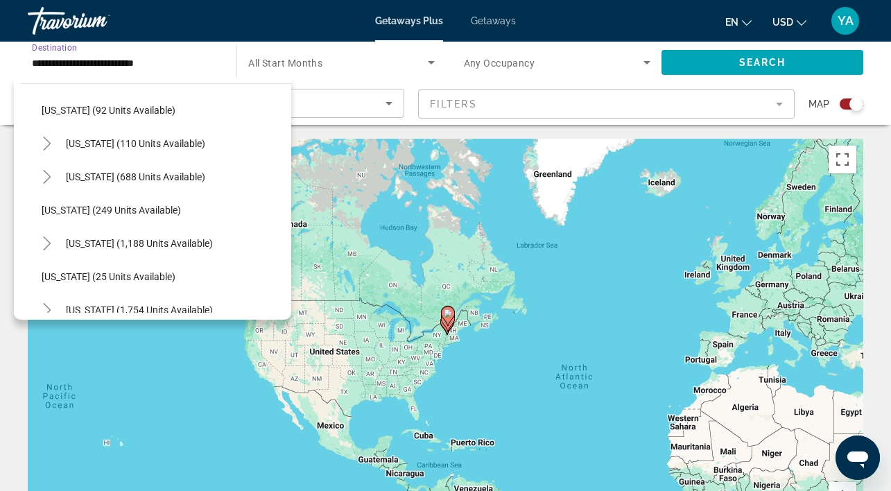
scroll to position [813, 0]
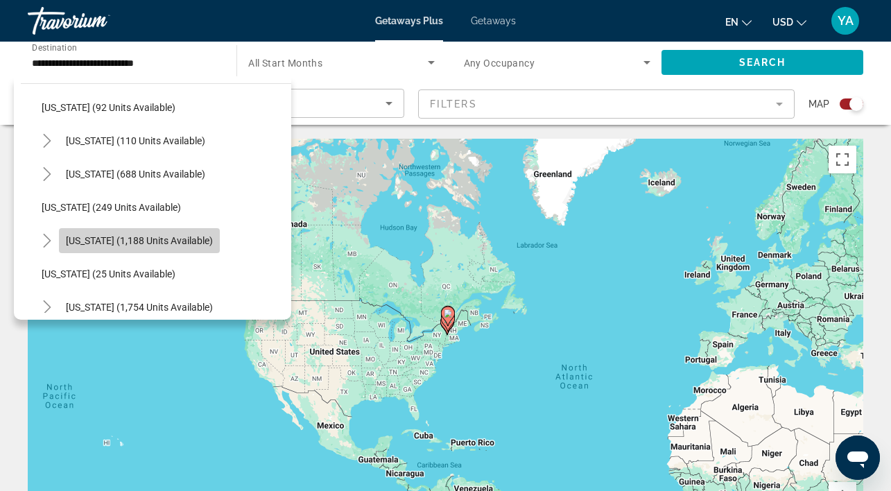
click at [127, 236] on span "[US_STATE] (1,188 units available)" at bounding box center [139, 240] width 147 height 11
click at [127, 236] on div "To activate drag with keyboard, press Alt + Enter. Once in keyboard drag state,…" at bounding box center [445, 347] width 835 height 416
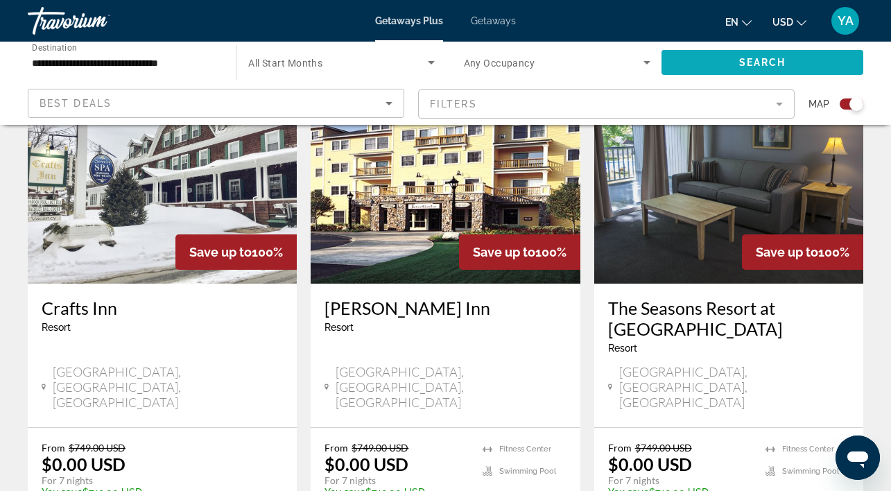
scroll to position [541, 0]
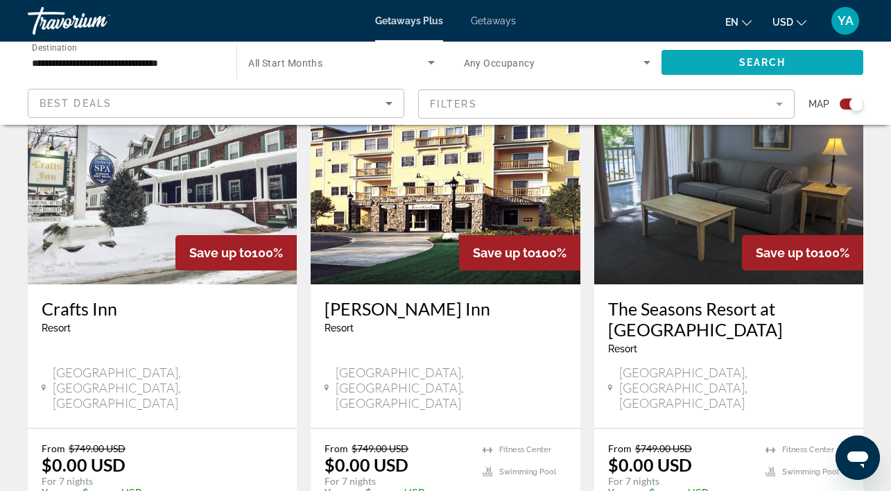
click at [731, 57] on span "Search widget" at bounding box center [762, 62] width 202 height 33
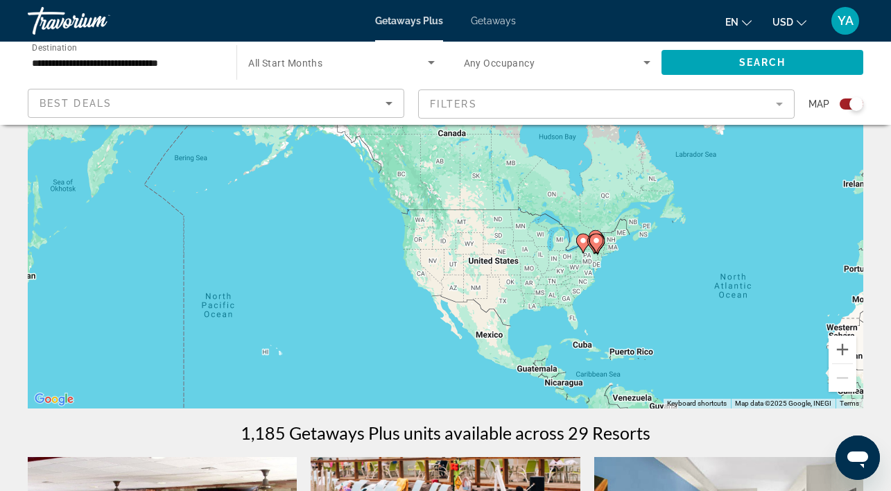
scroll to position [146, 0]
click at [92, 62] on input "**********" at bounding box center [125, 63] width 187 height 17
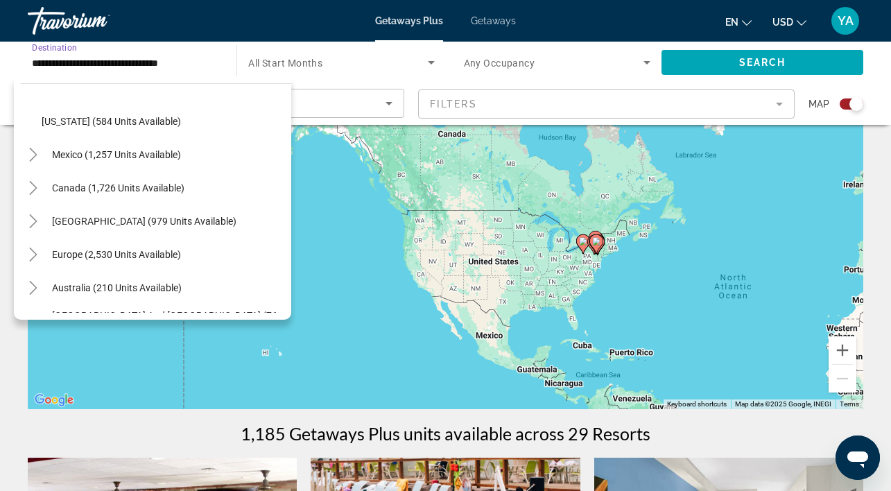
scroll to position [1331, 0]
click at [154, 183] on span "Canada (1,726 units available)" at bounding box center [118, 187] width 132 height 11
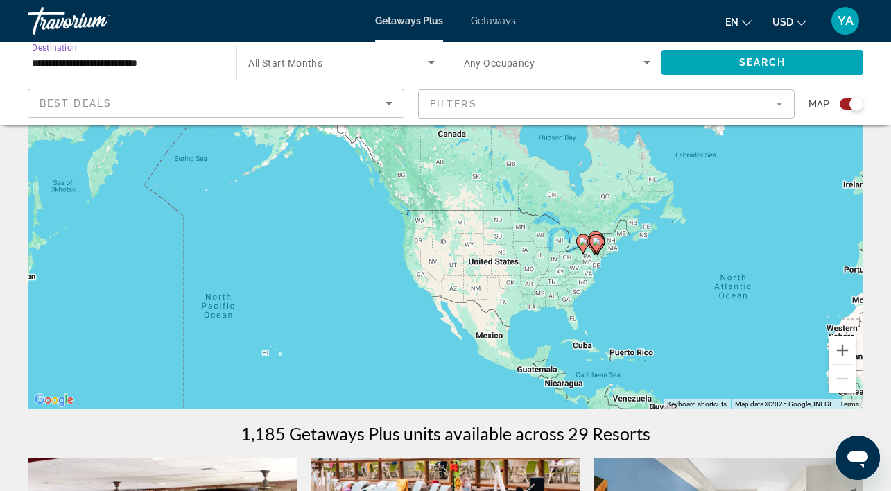
click at [142, 59] on input "**********" at bounding box center [125, 63] width 187 height 17
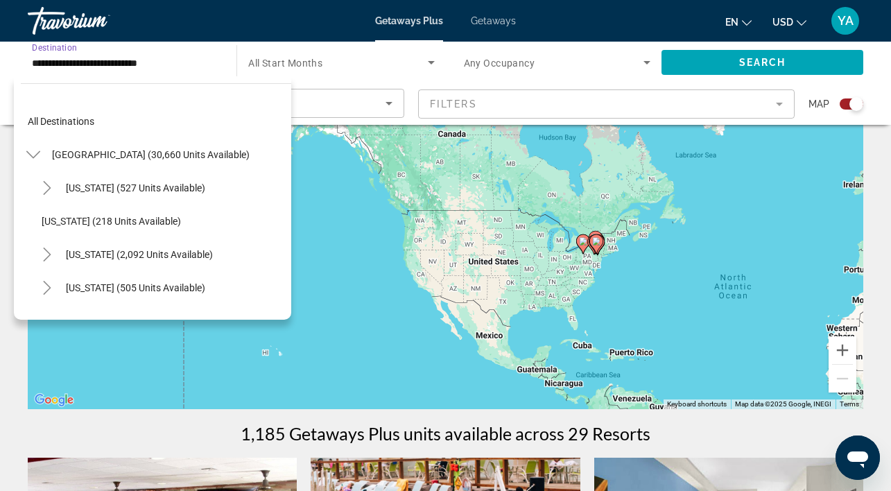
scroll to position [1314, 0]
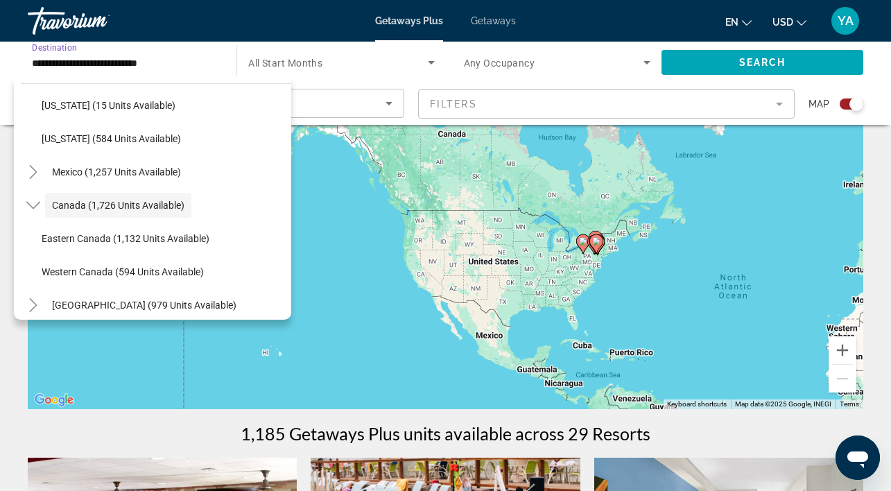
click at [142, 59] on input "**********" at bounding box center [125, 63] width 187 height 17
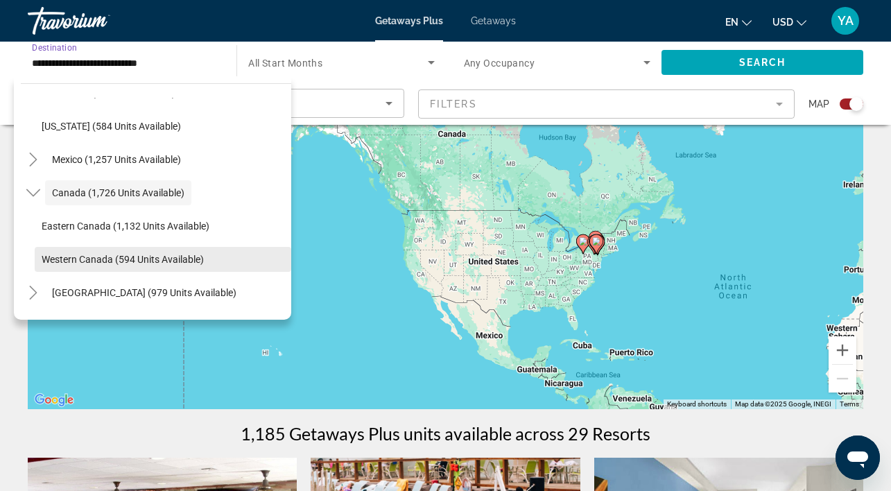
scroll to position [1328, 0]
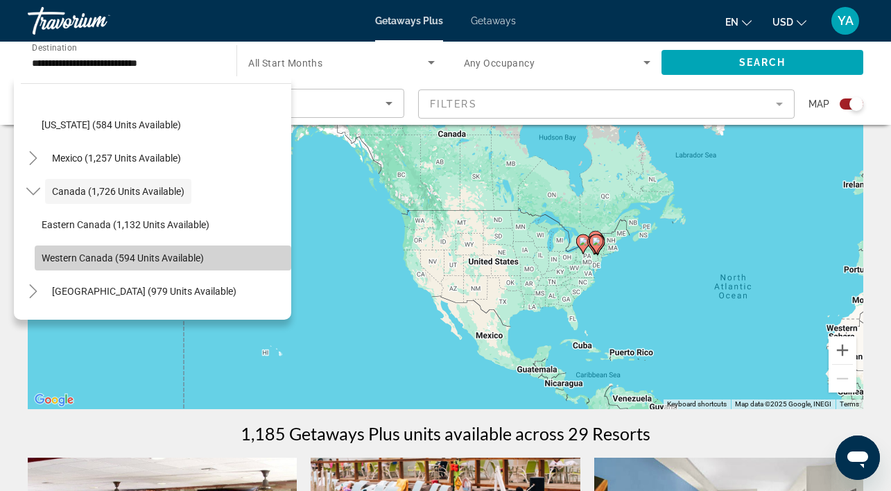
click at [164, 254] on span "Western Canada (594 units available)" at bounding box center [123, 257] width 162 height 11
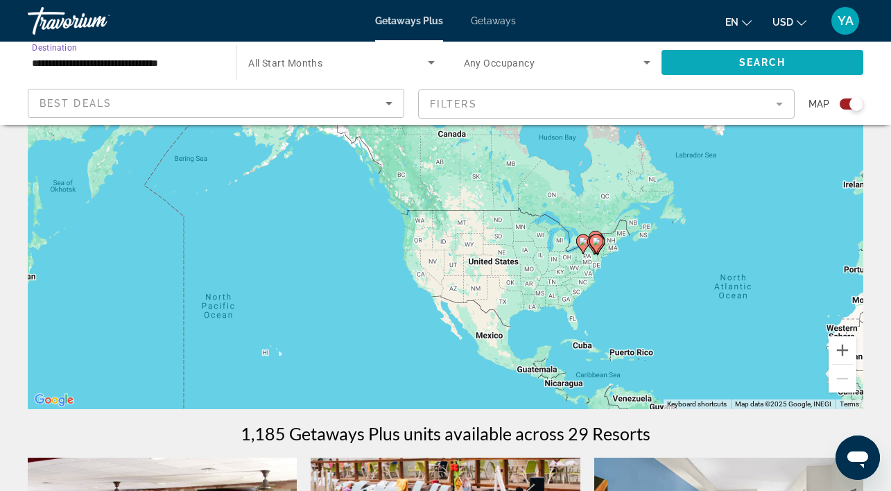
click at [725, 58] on span "Search widget" at bounding box center [762, 62] width 202 height 33
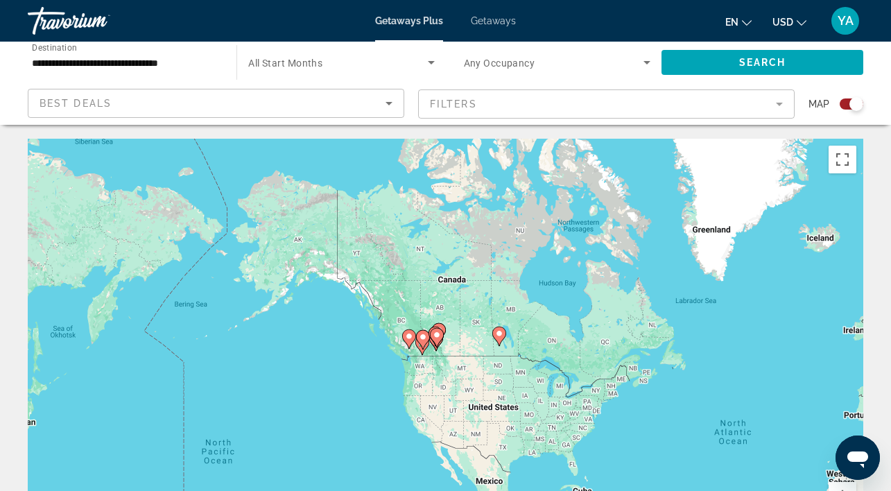
click at [55, 62] on input "**********" at bounding box center [125, 63] width 187 height 17
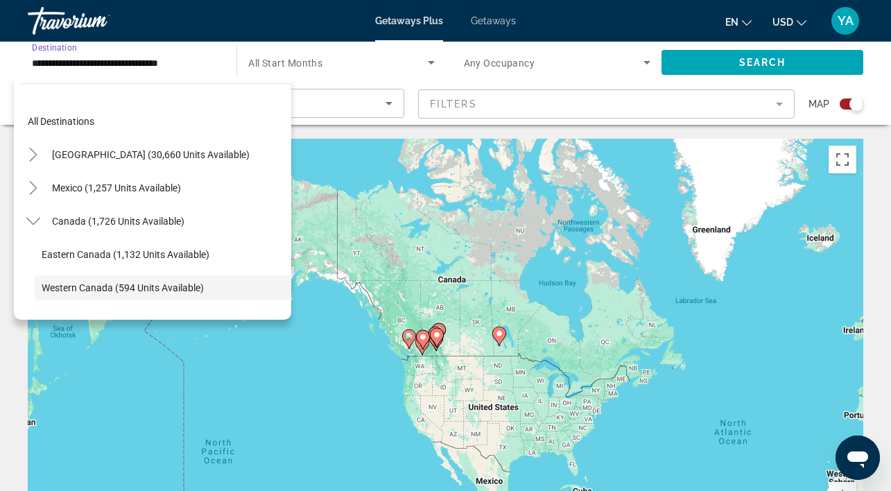
scroll to position [83, 0]
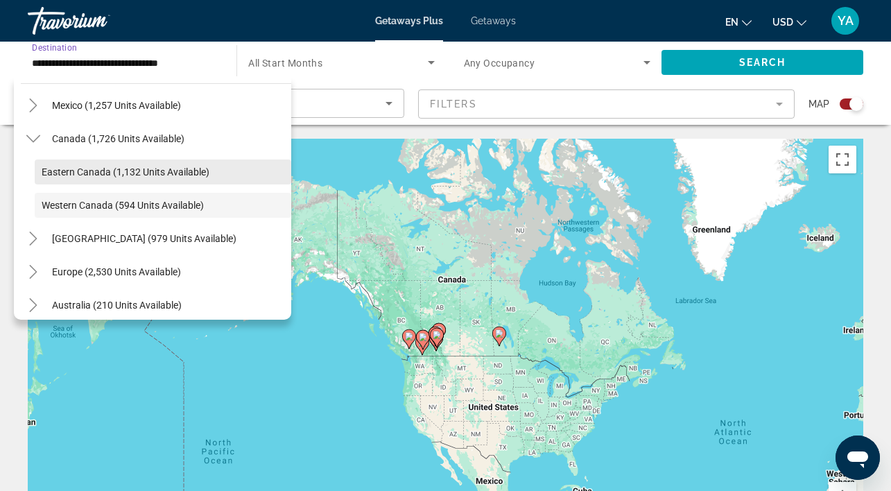
click at [135, 173] on span "Eastern Canada (1,132 units available)" at bounding box center [126, 171] width 168 height 11
type input "**********"
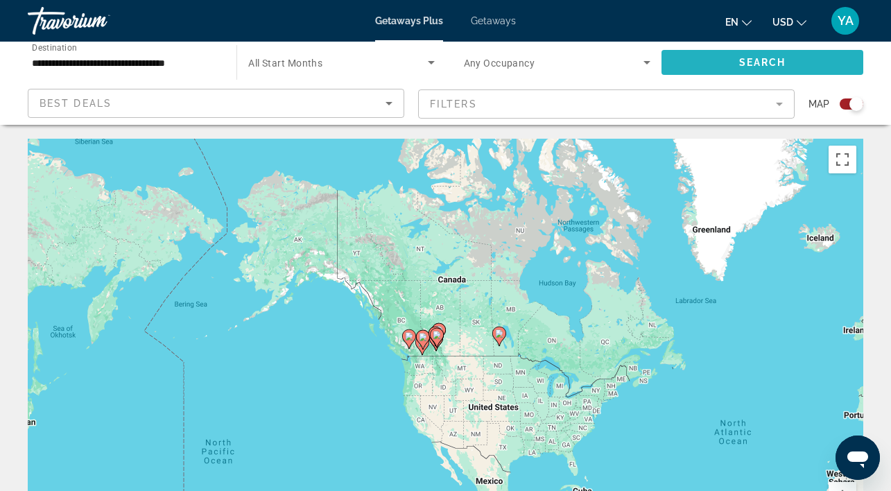
click at [736, 63] on span "Search widget" at bounding box center [762, 62] width 202 height 33
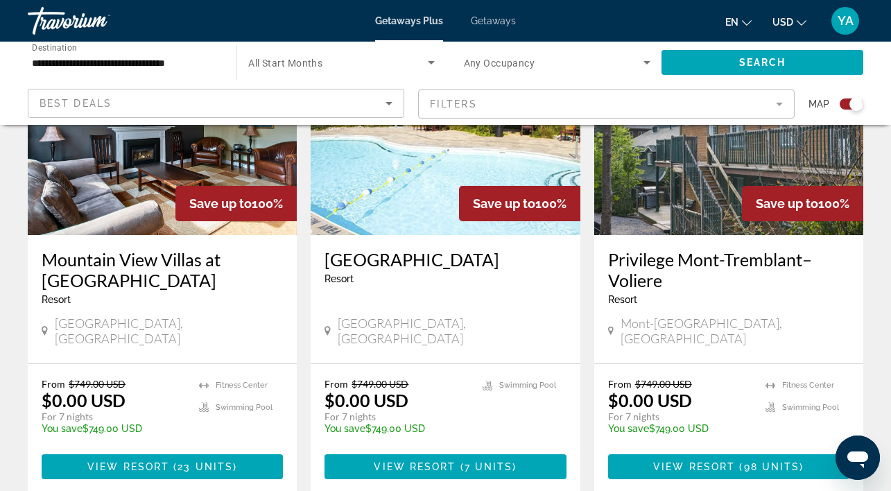
scroll to position [1604, 0]
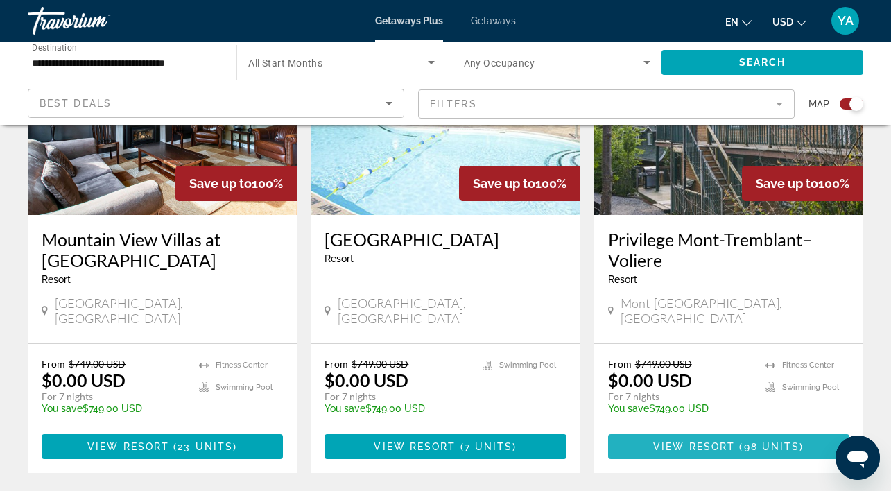
click at [752, 441] on span "98 units" at bounding box center [772, 446] width 56 height 11
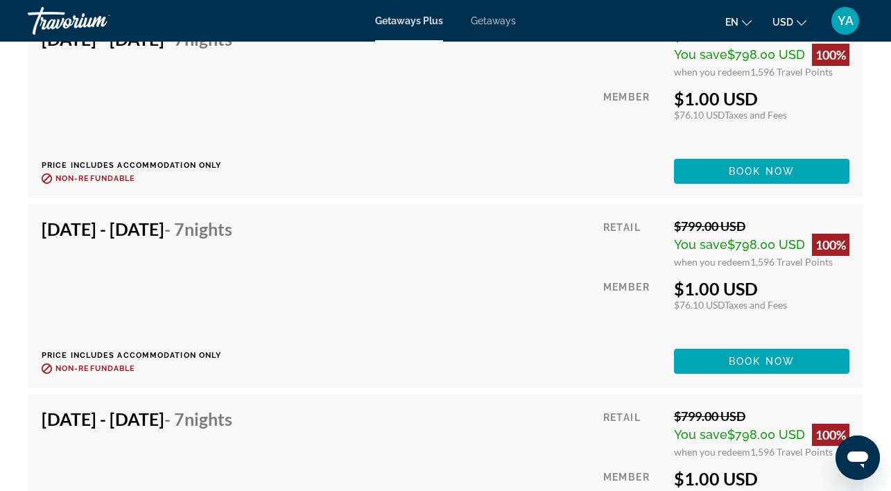
scroll to position [2673, 0]
